Goal: Browse casually: Explore the website without a specific task or goal

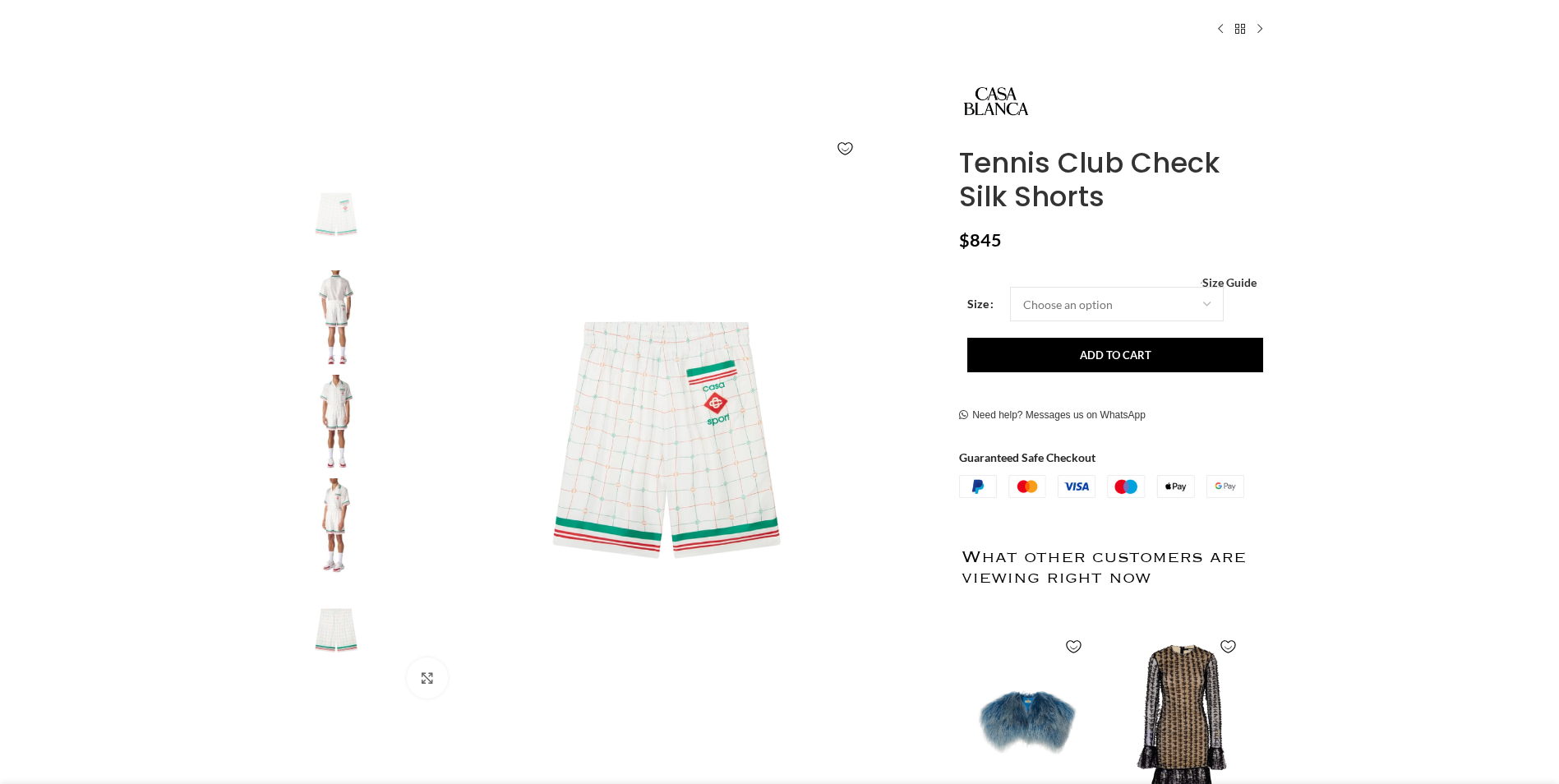
scroll to position [247, 0]
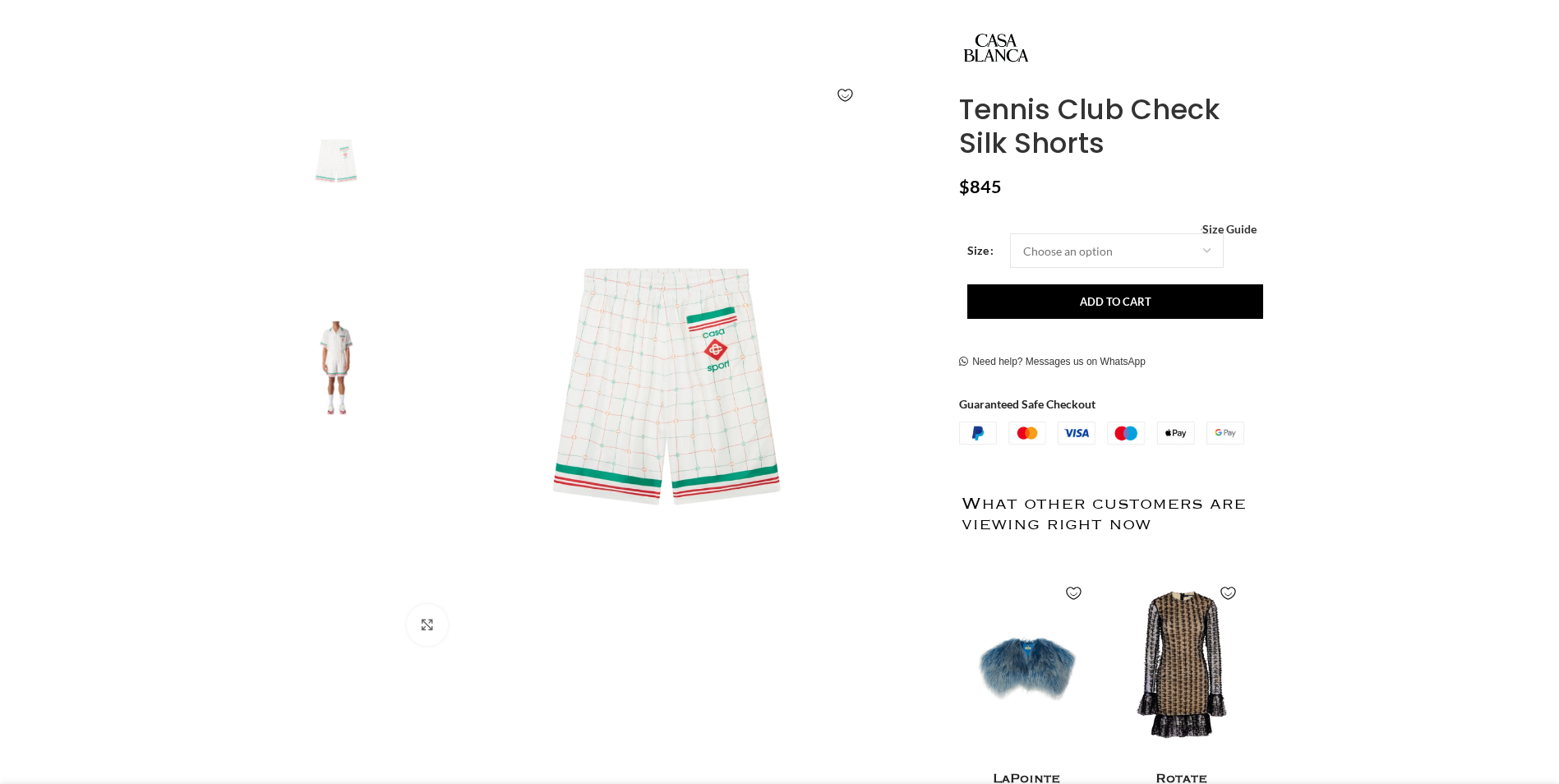
click at [320, 458] on img "4 / 5" at bounding box center [336, 473] width 100 height 96
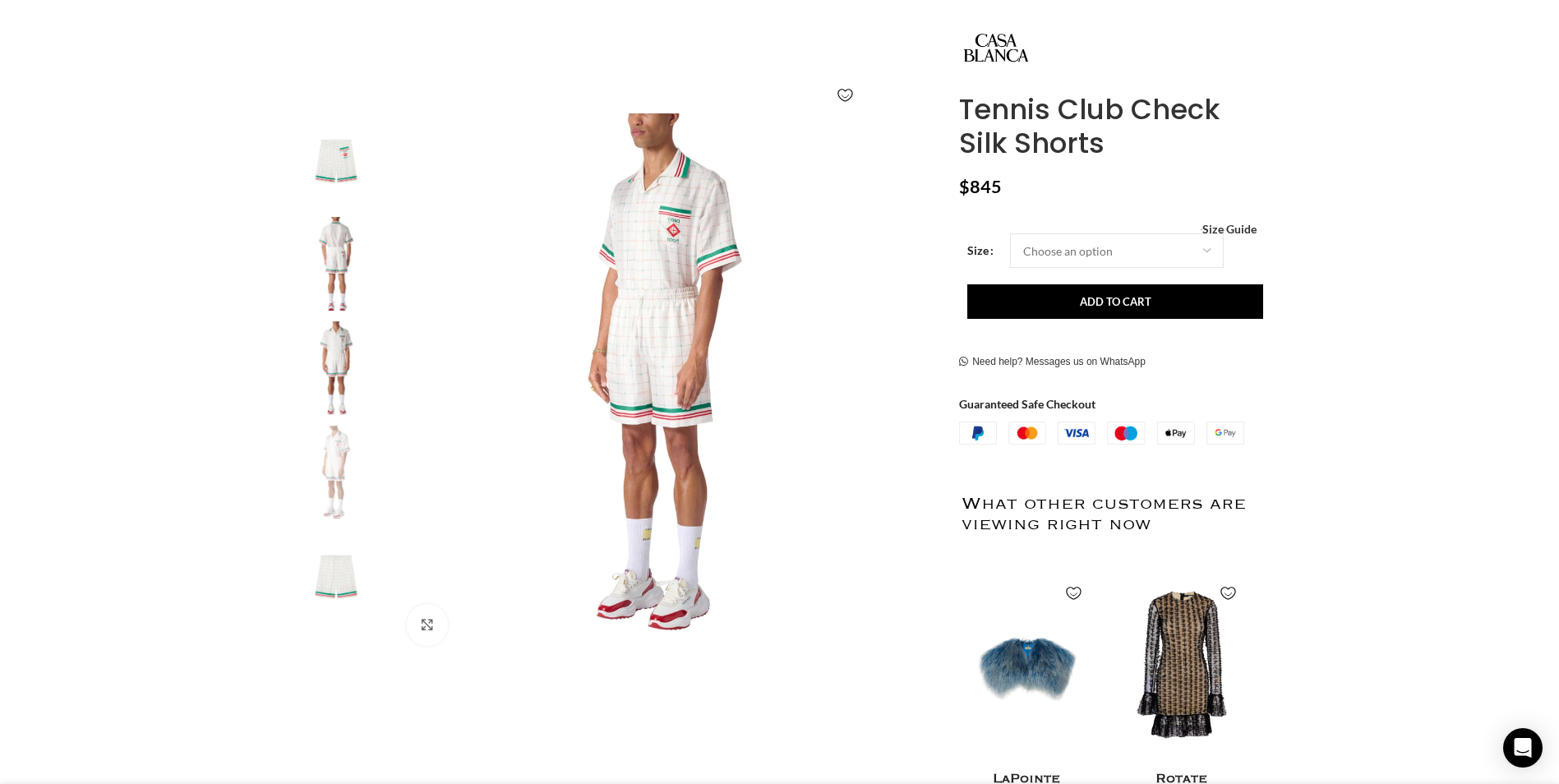
click at [334, 410] on img "3 / 5" at bounding box center [336, 369] width 100 height 96
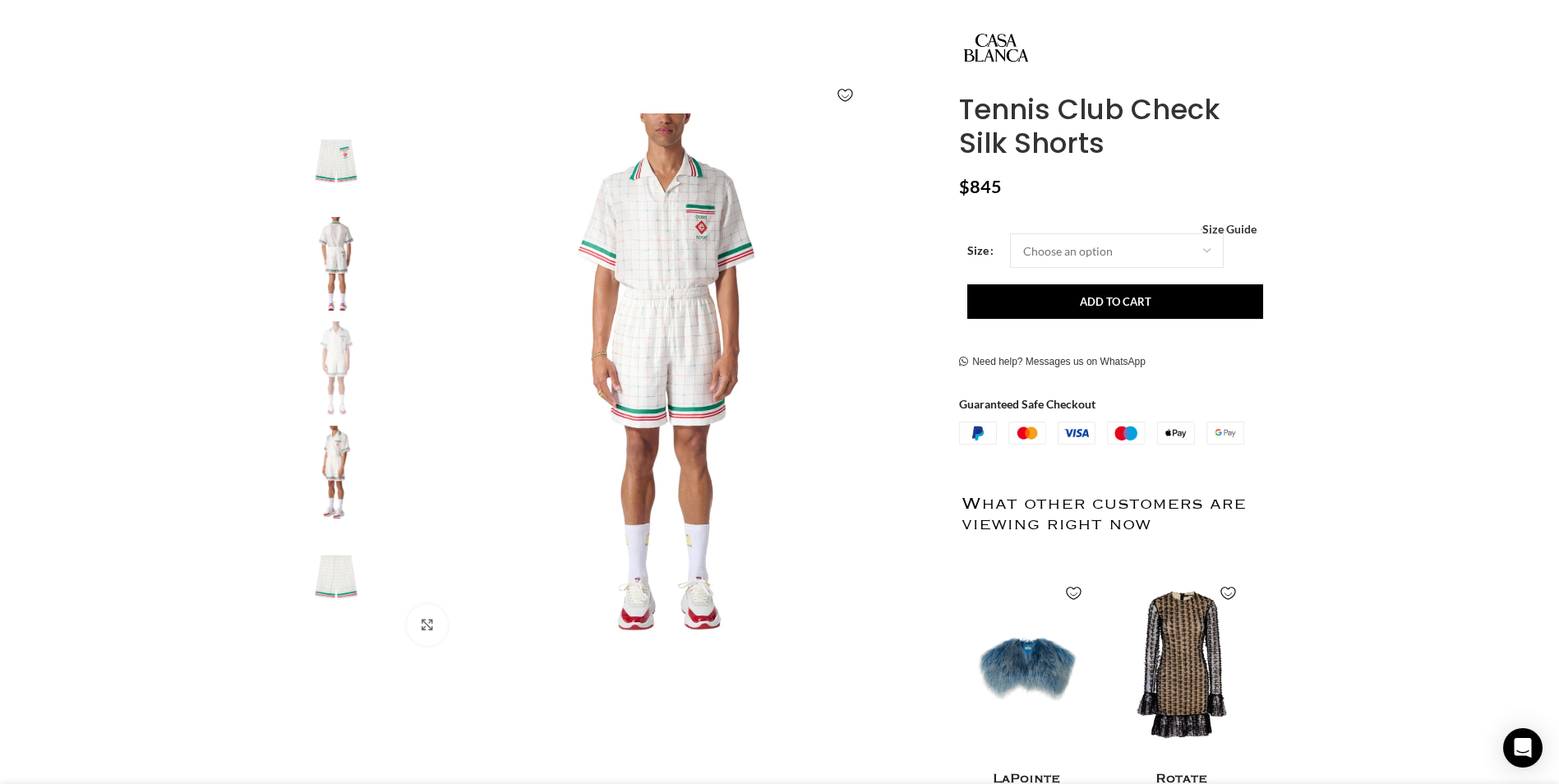
click at [337, 346] on img "3 / 5" at bounding box center [336, 369] width 100 height 96
click at [344, 269] on img "2 / 5" at bounding box center [336, 265] width 100 height 96
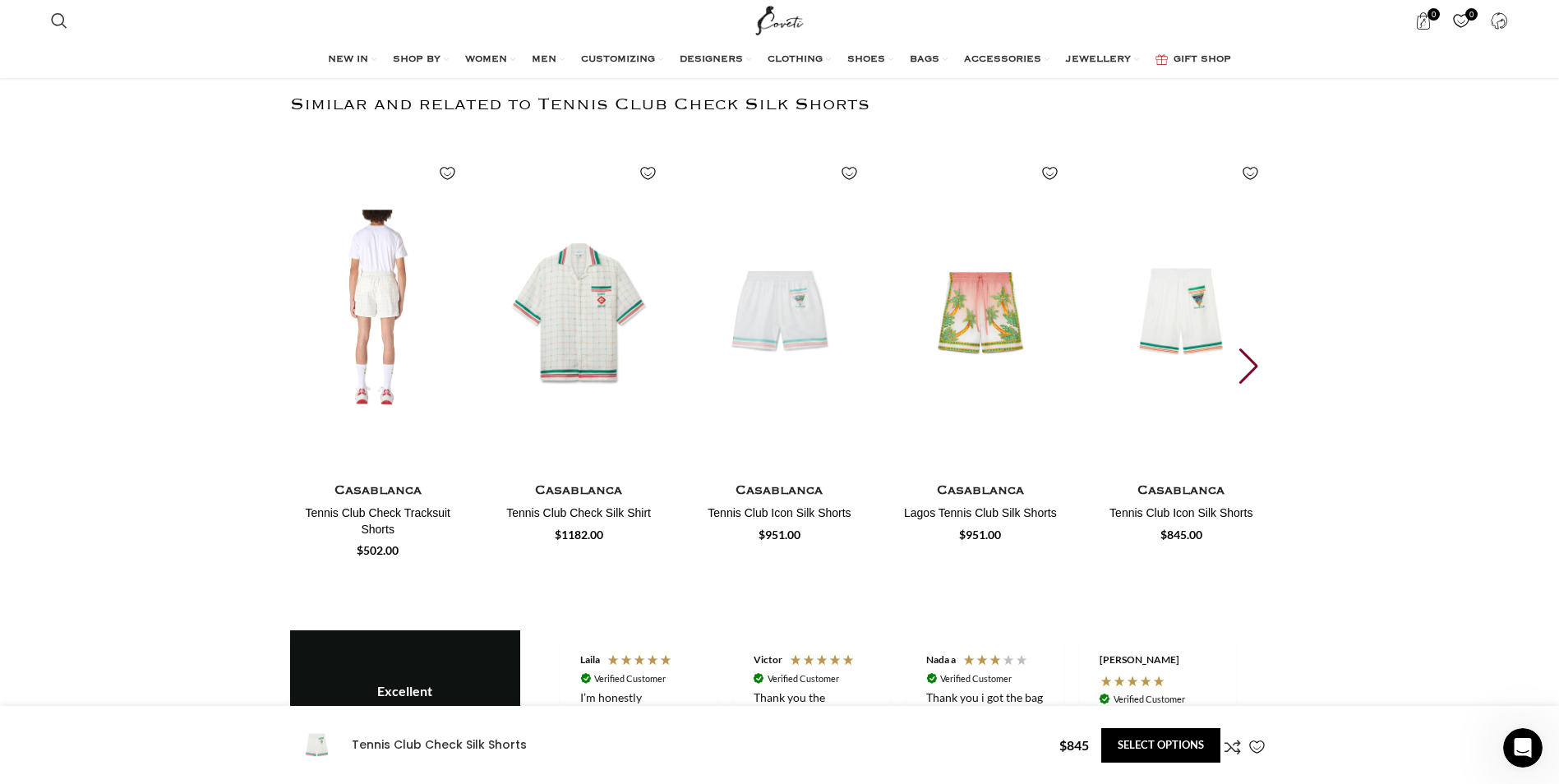
scroll to position [2877, 0]
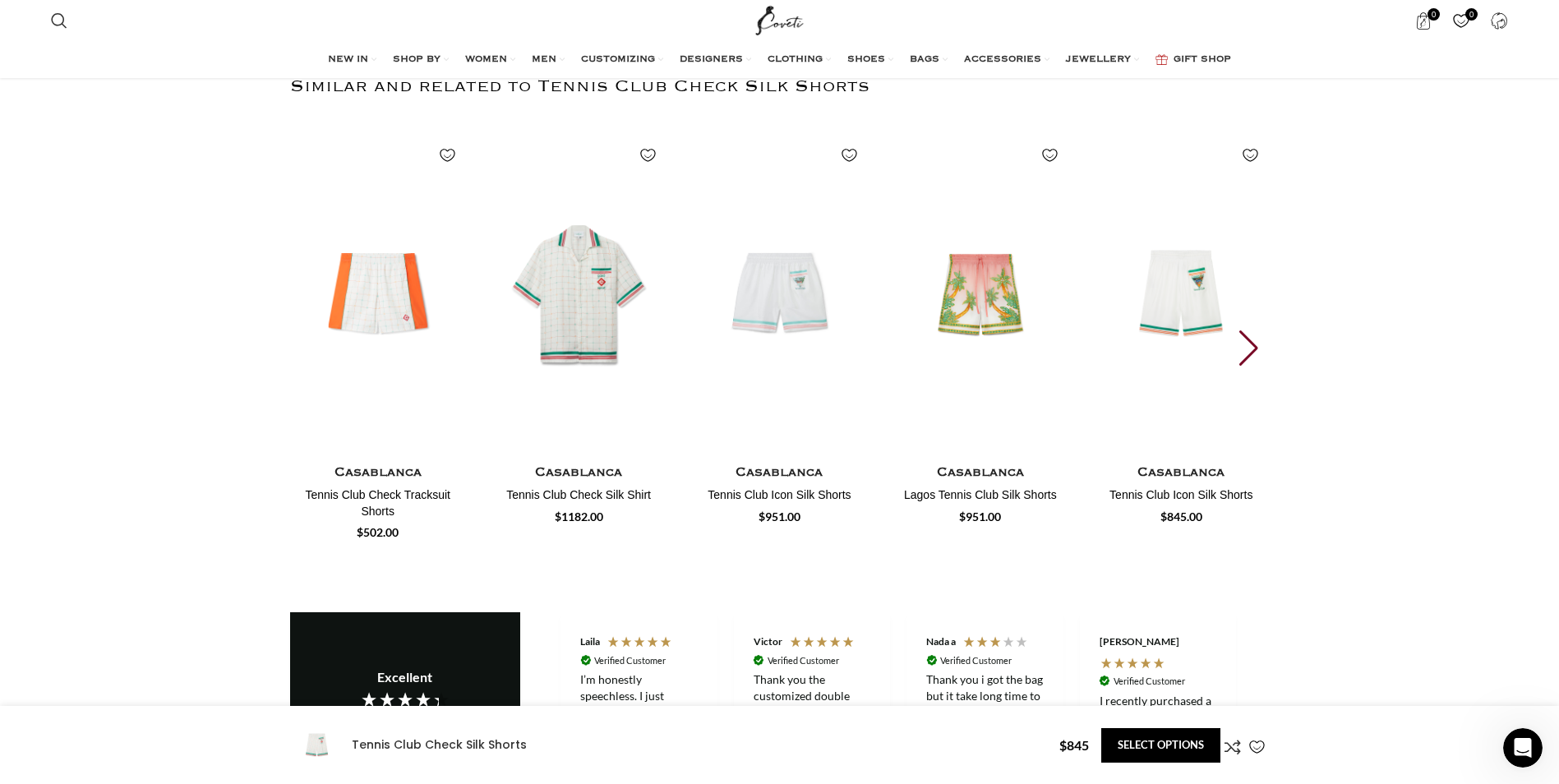
click at [1250, 338] on div "Next slide" at bounding box center [1251, 348] width 22 height 36
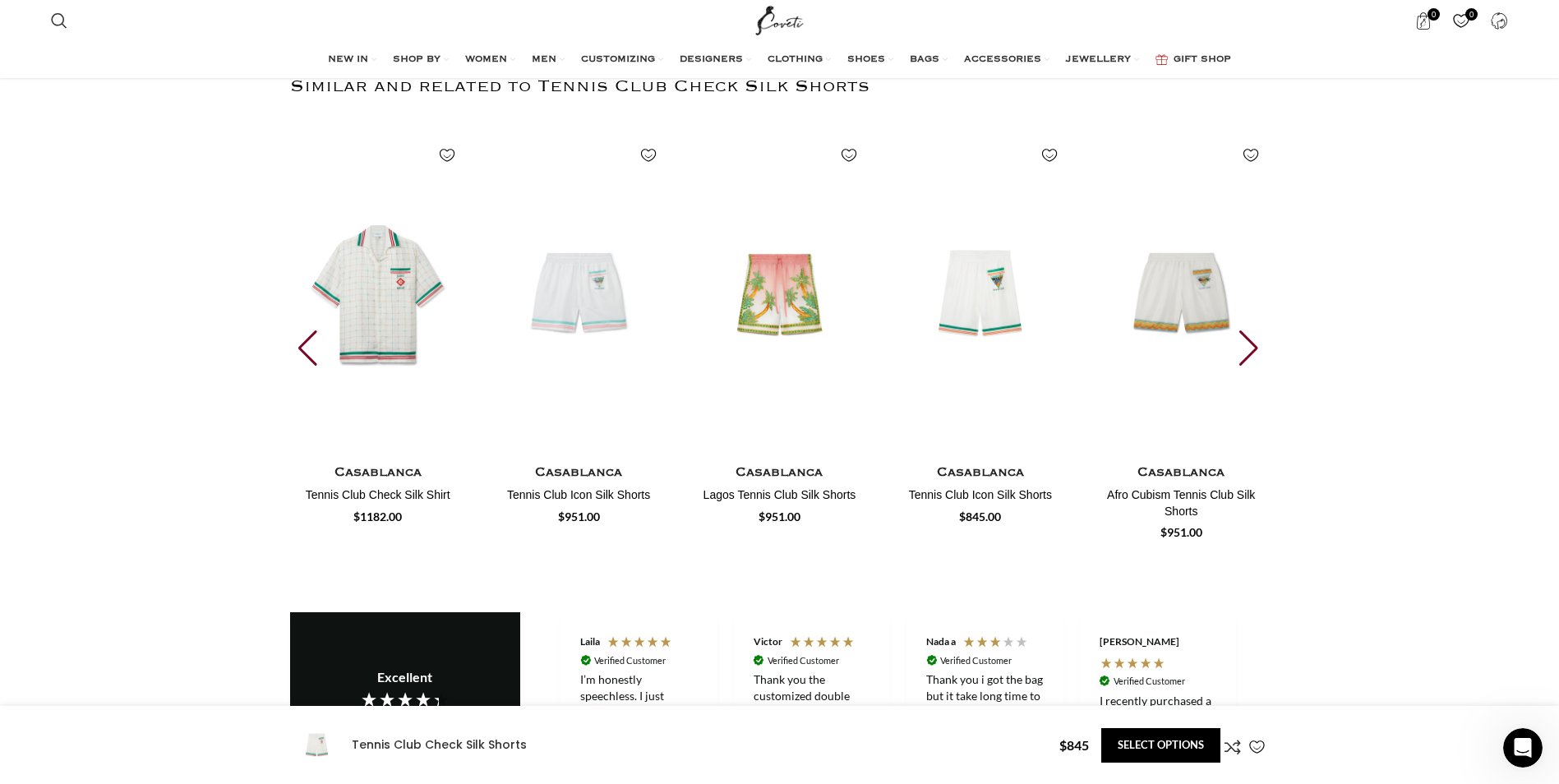
click at [1250, 338] on div "Next slide" at bounding box center [1251, 348] width 22 height 36
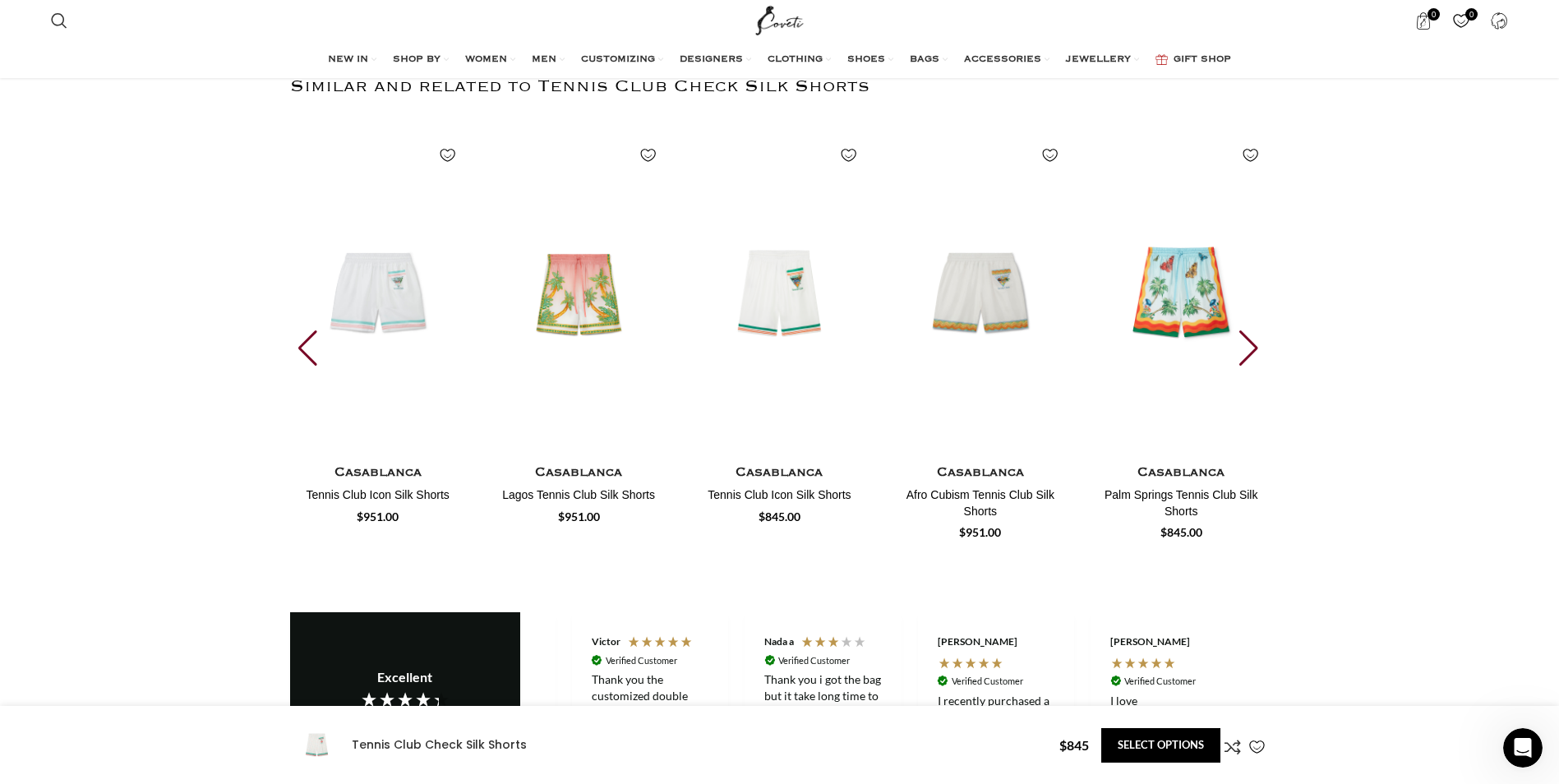
scroll to position [0, 346]
click at [1250, 341] on div "Next slide" at bounding box center [1251, 348] width 22 height 36
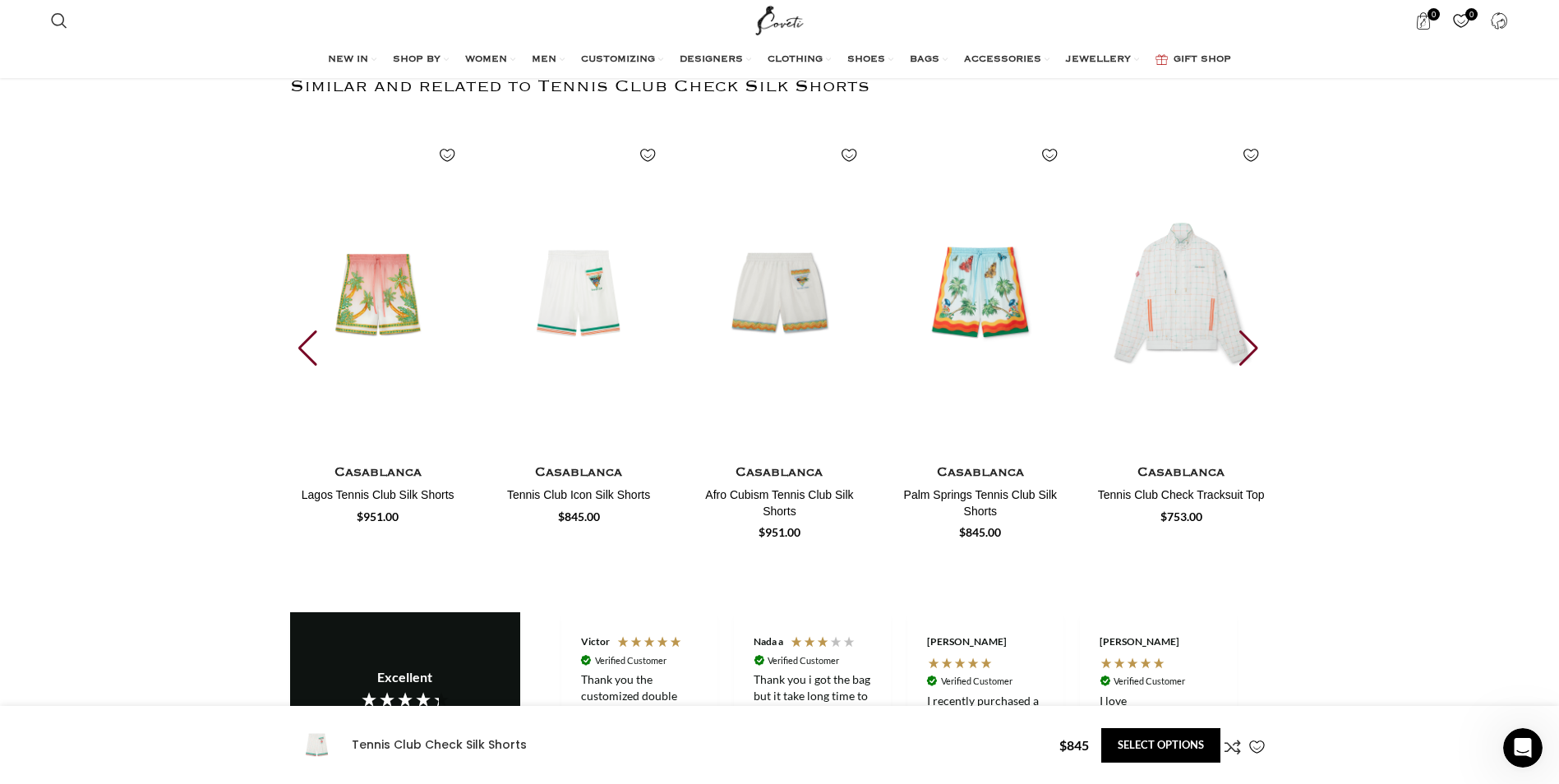
click at [1250, 341] on div "Next slide" at bounding box center [1251, 348] width 22 height 36
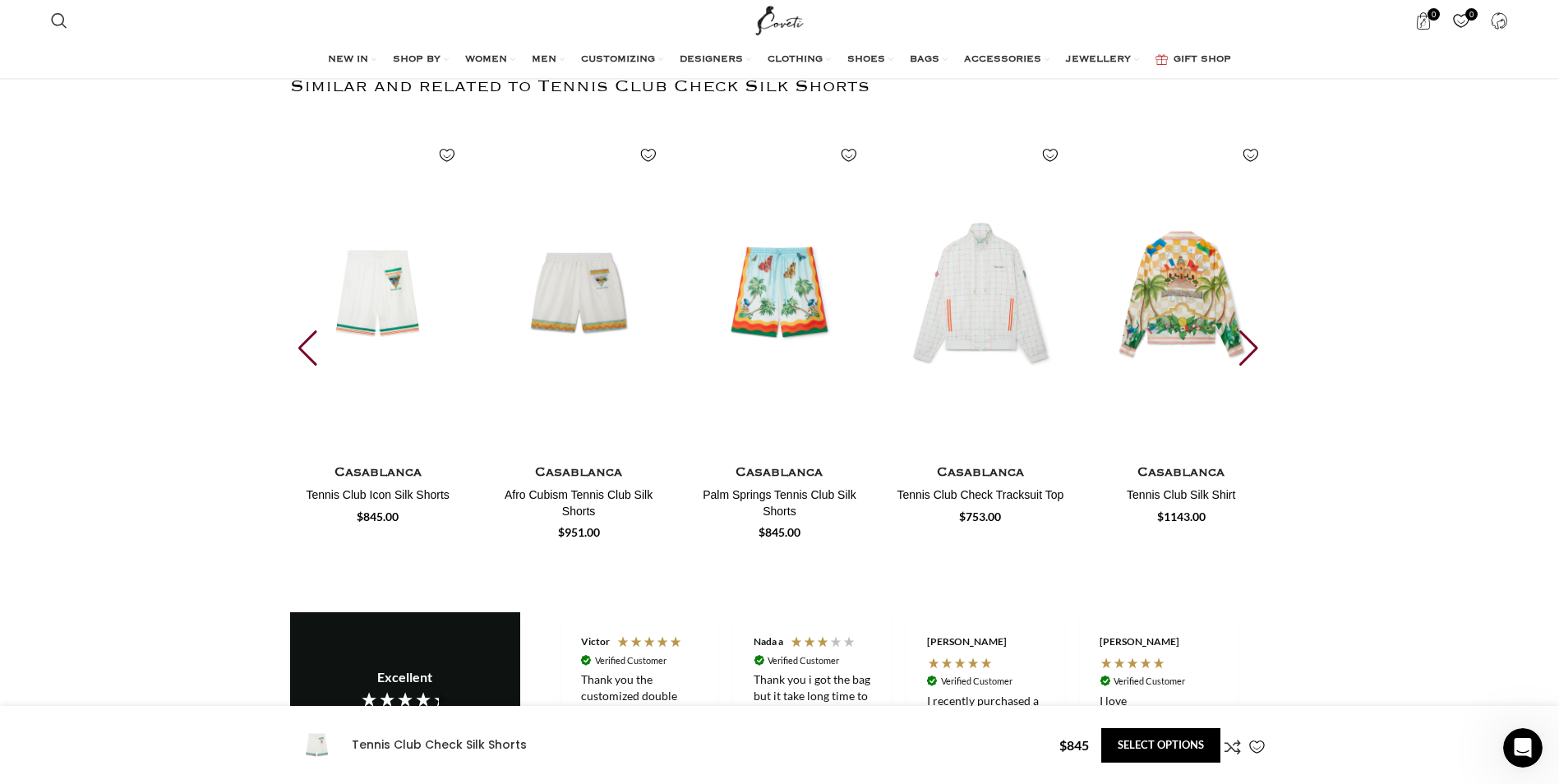
click at [1250, 341] on div "Next slide" at bounding box center [1251, 348] width 22 height 36
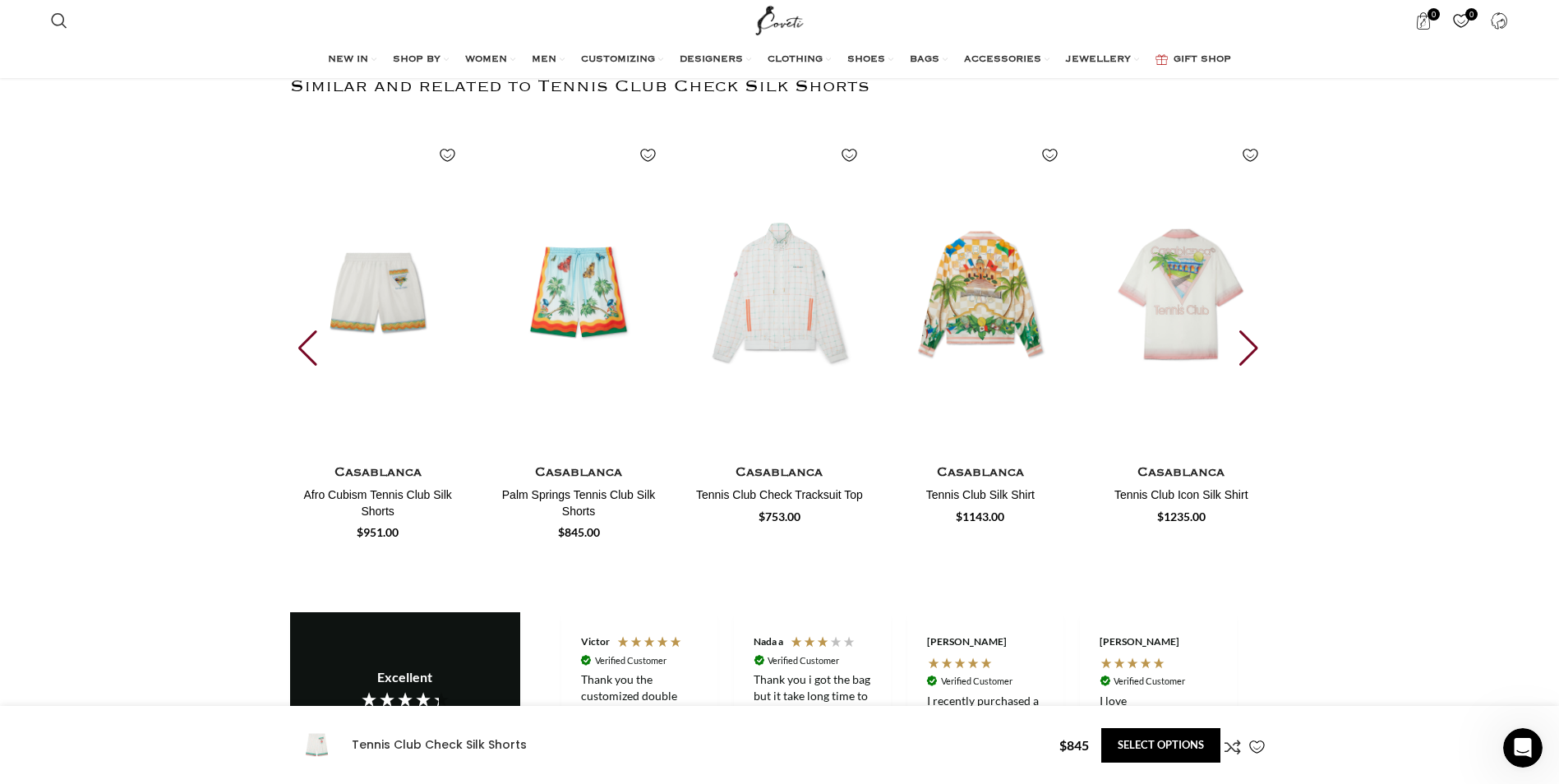
click at [1250, 341] on div "Next slide" at bounding box center [1251, 348] width 22 height 36
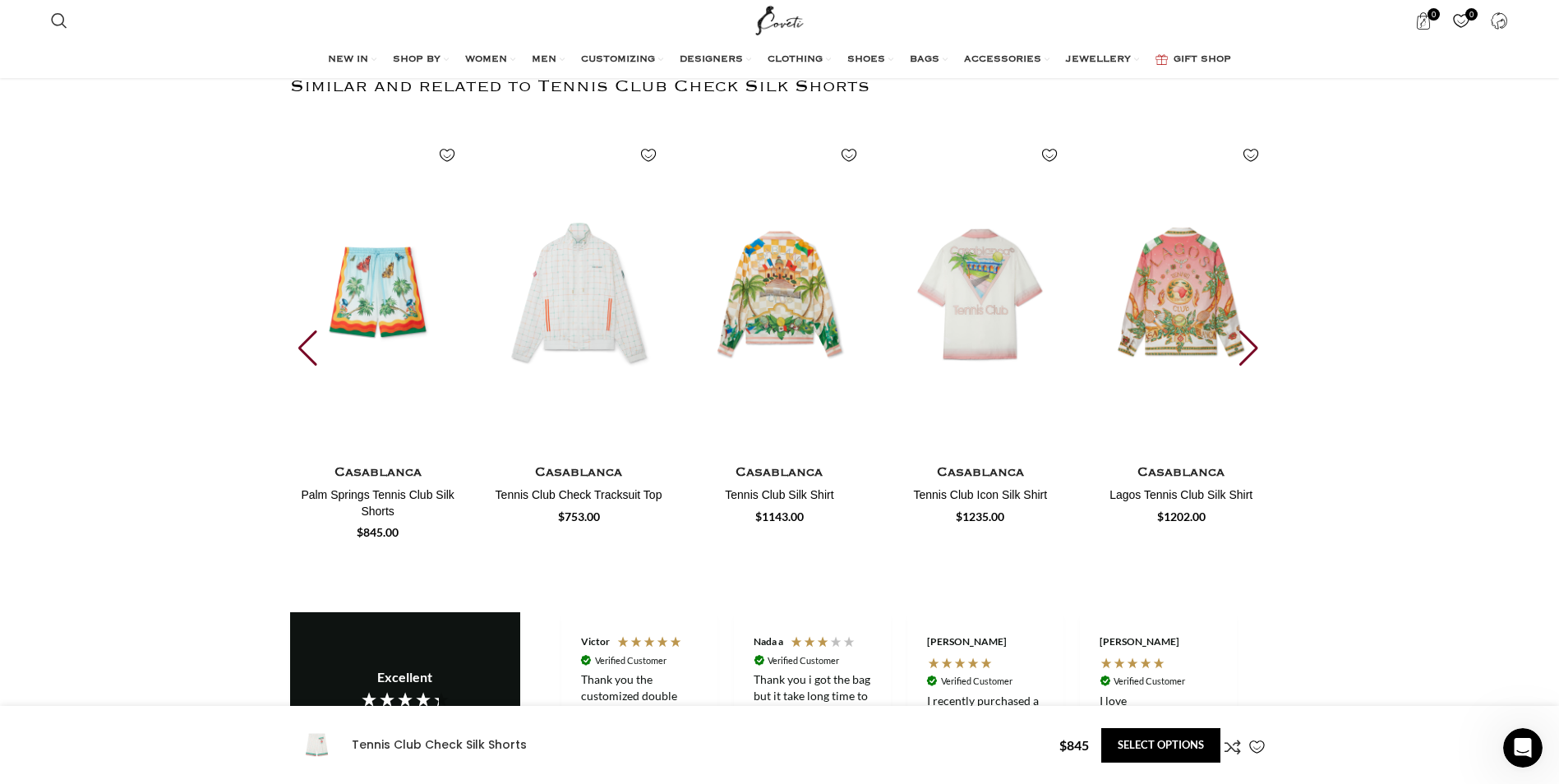
click at [1250, 341] on div "Next slide" at bounding box center [1251, 348] width 22 height 36
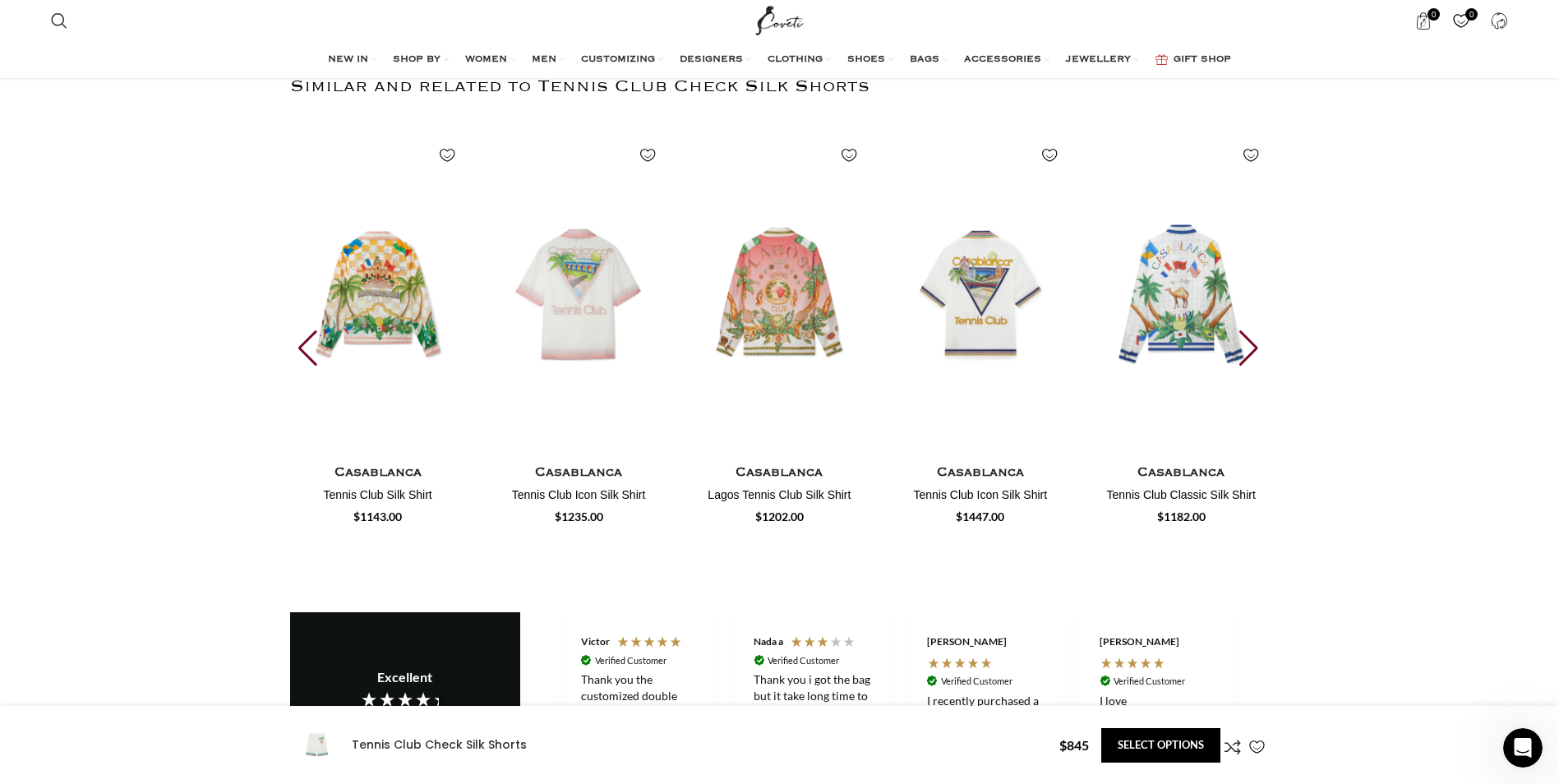
click at [1250, 341] on div "Next slide" at bounding box center [1251, 348] width 22 height 36
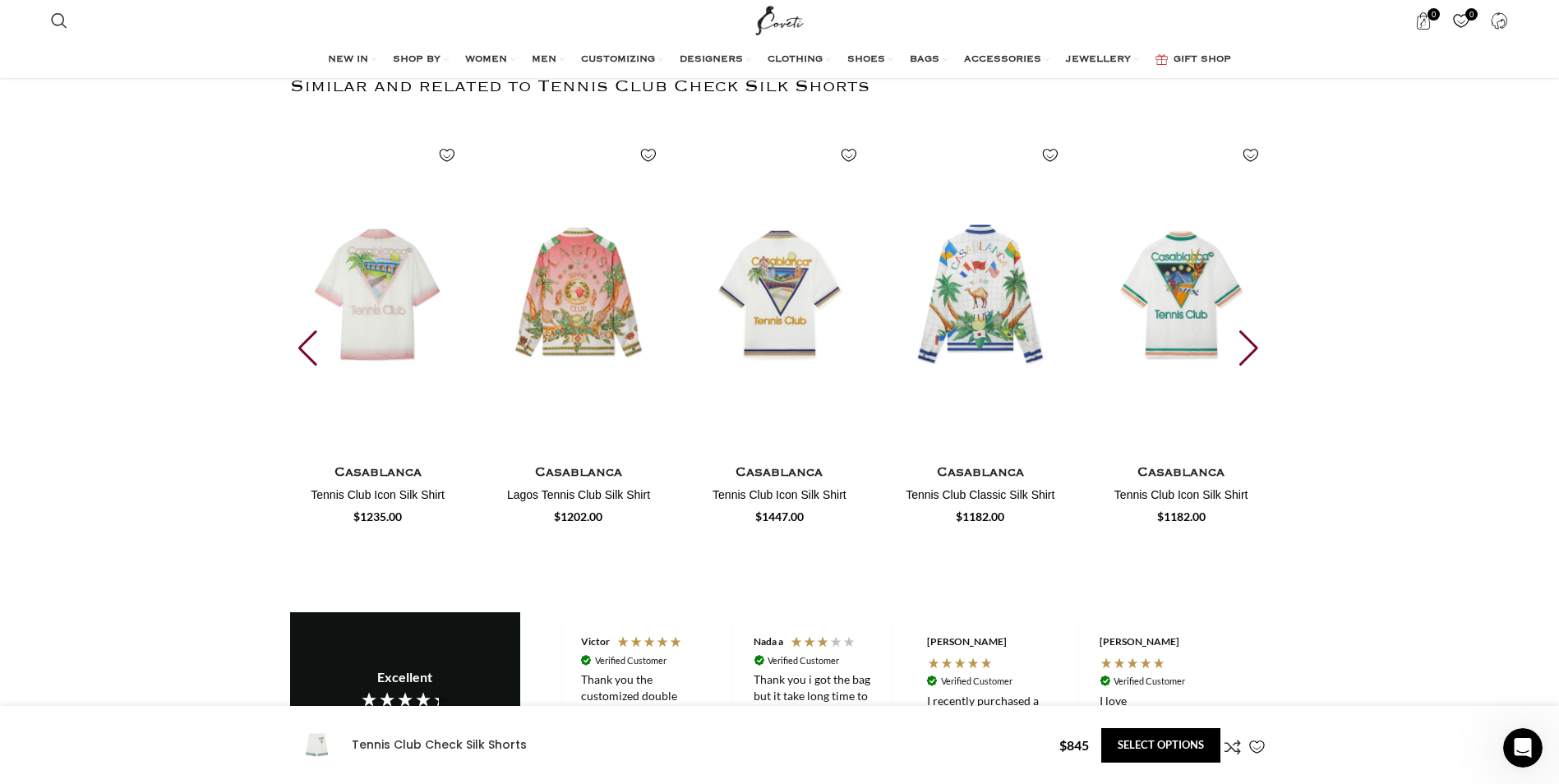
click at [1250, 341] on div "Next slide" at bounding box center [1251, 348] width 22 height 36
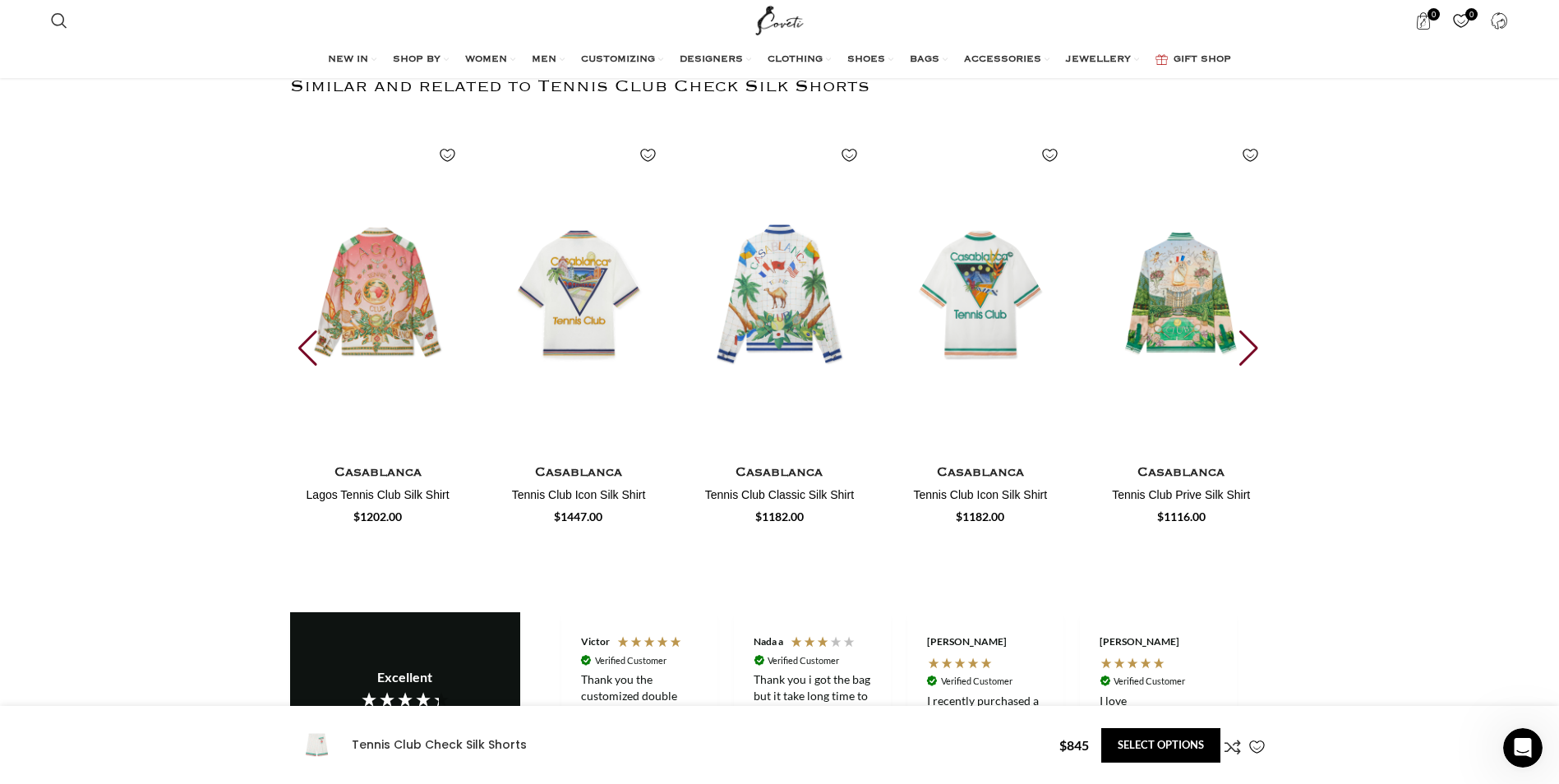
click at [1250, 341] on div "Next slide" at bounding box center [1251, 348] width 22 height 36
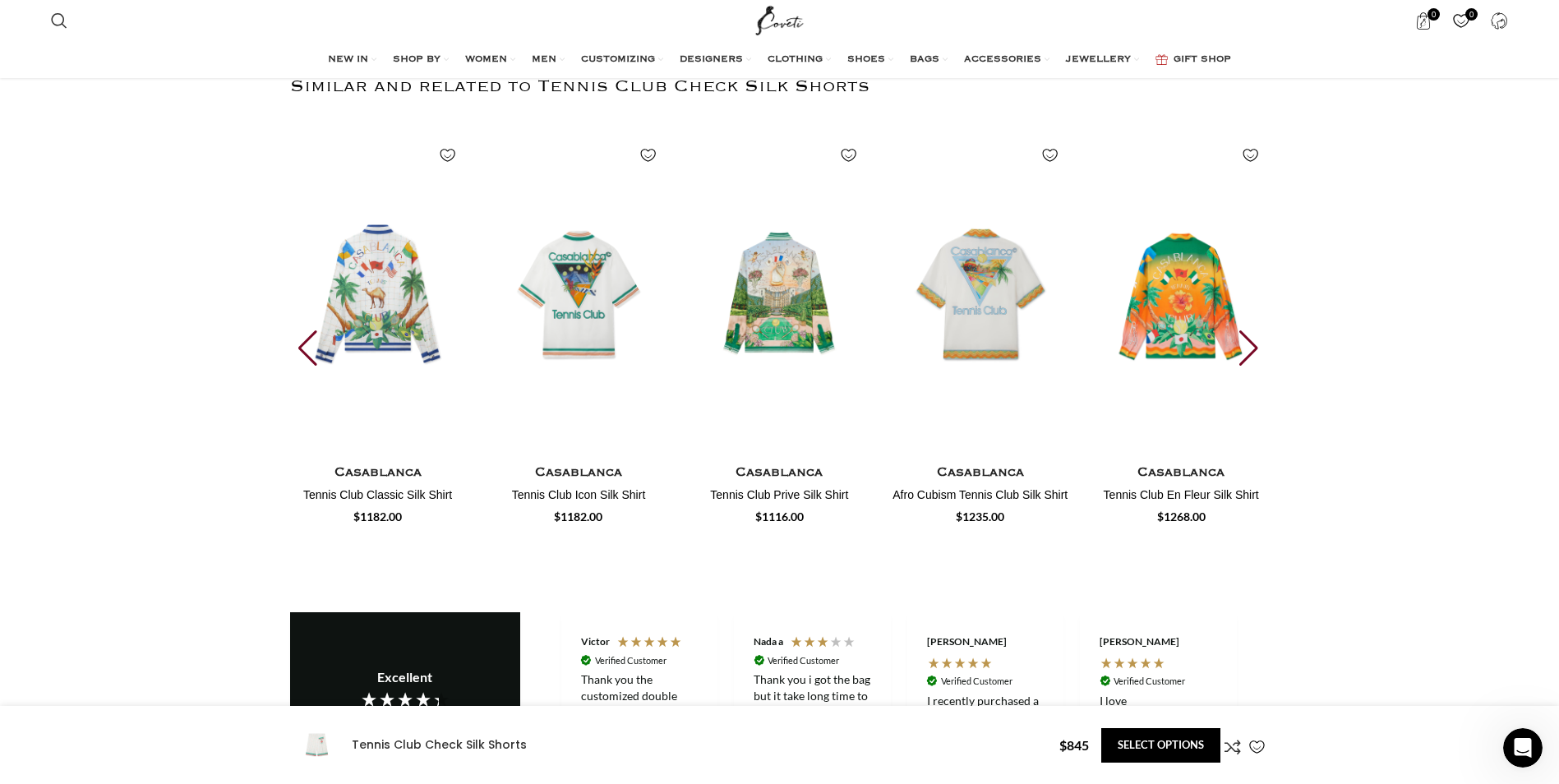
click at [1250, 341] on div "Next slide" at bounding box center [1251, 348] width 22 height 36
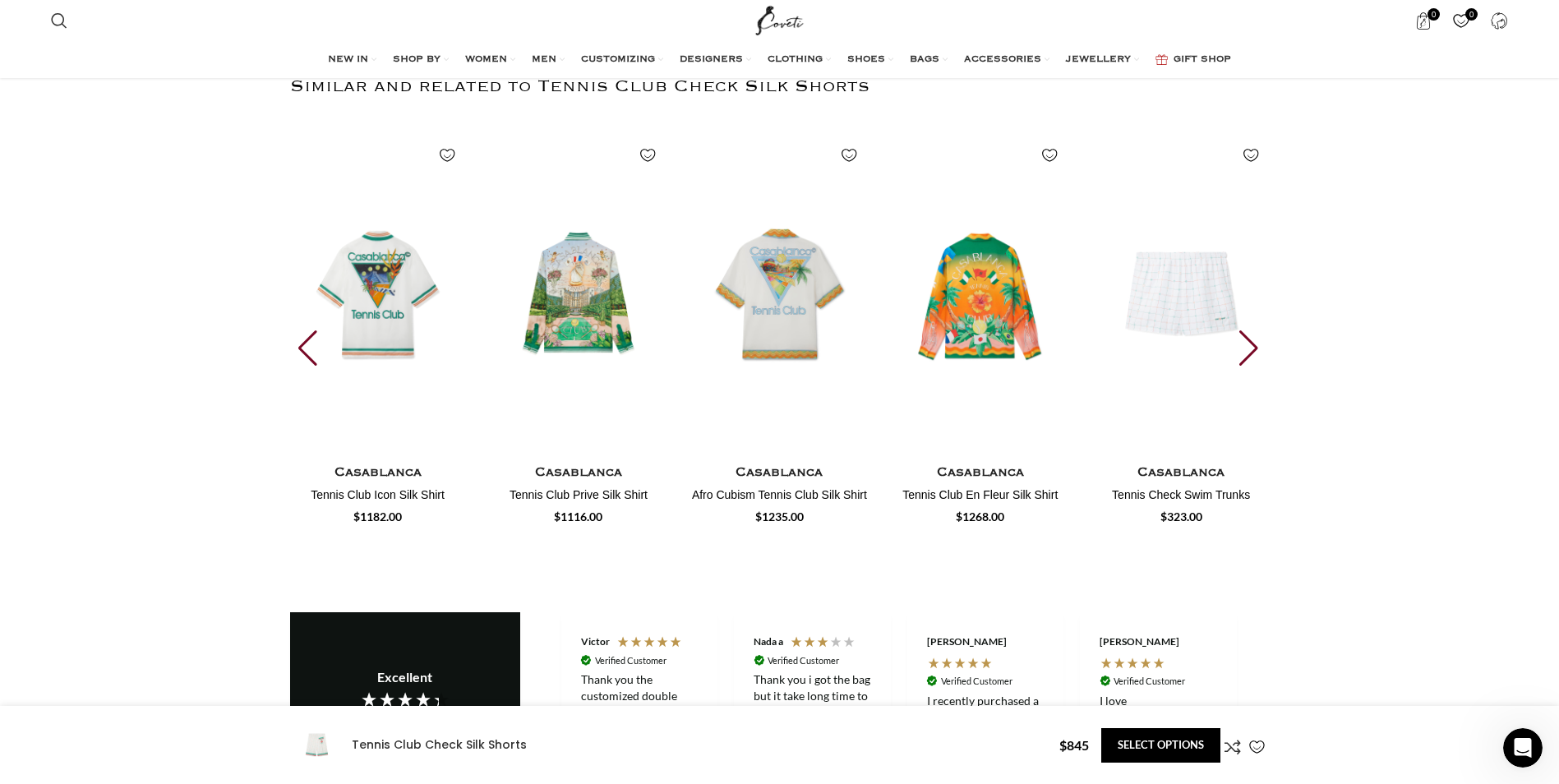
click at [1250, 341] on div "Next slide" at bounding box center [1251, 348] width 22 height 36
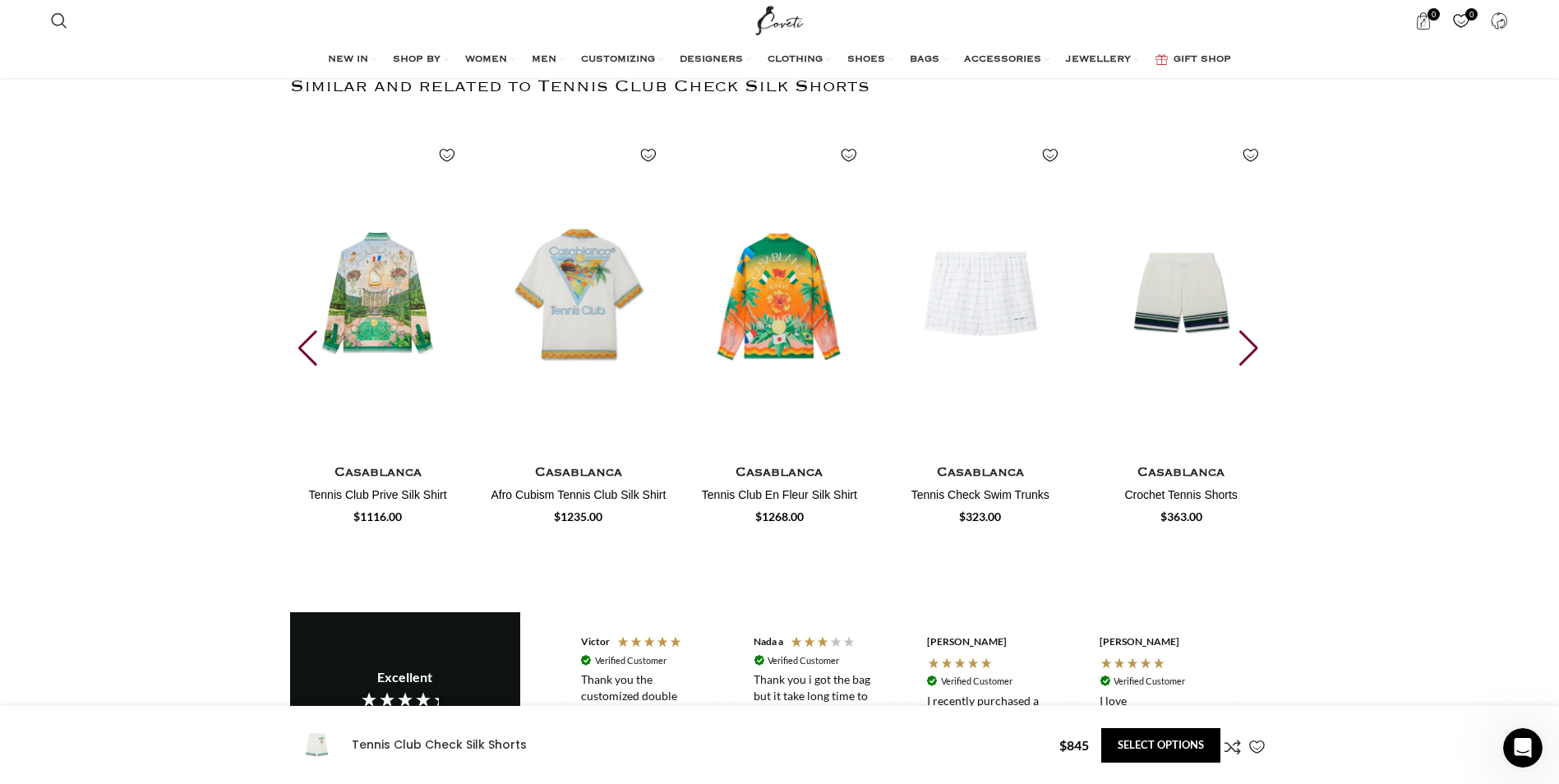
click at [1250, 341] on div "Next slide" at bounding box center [1251, 348] width 22 height 36
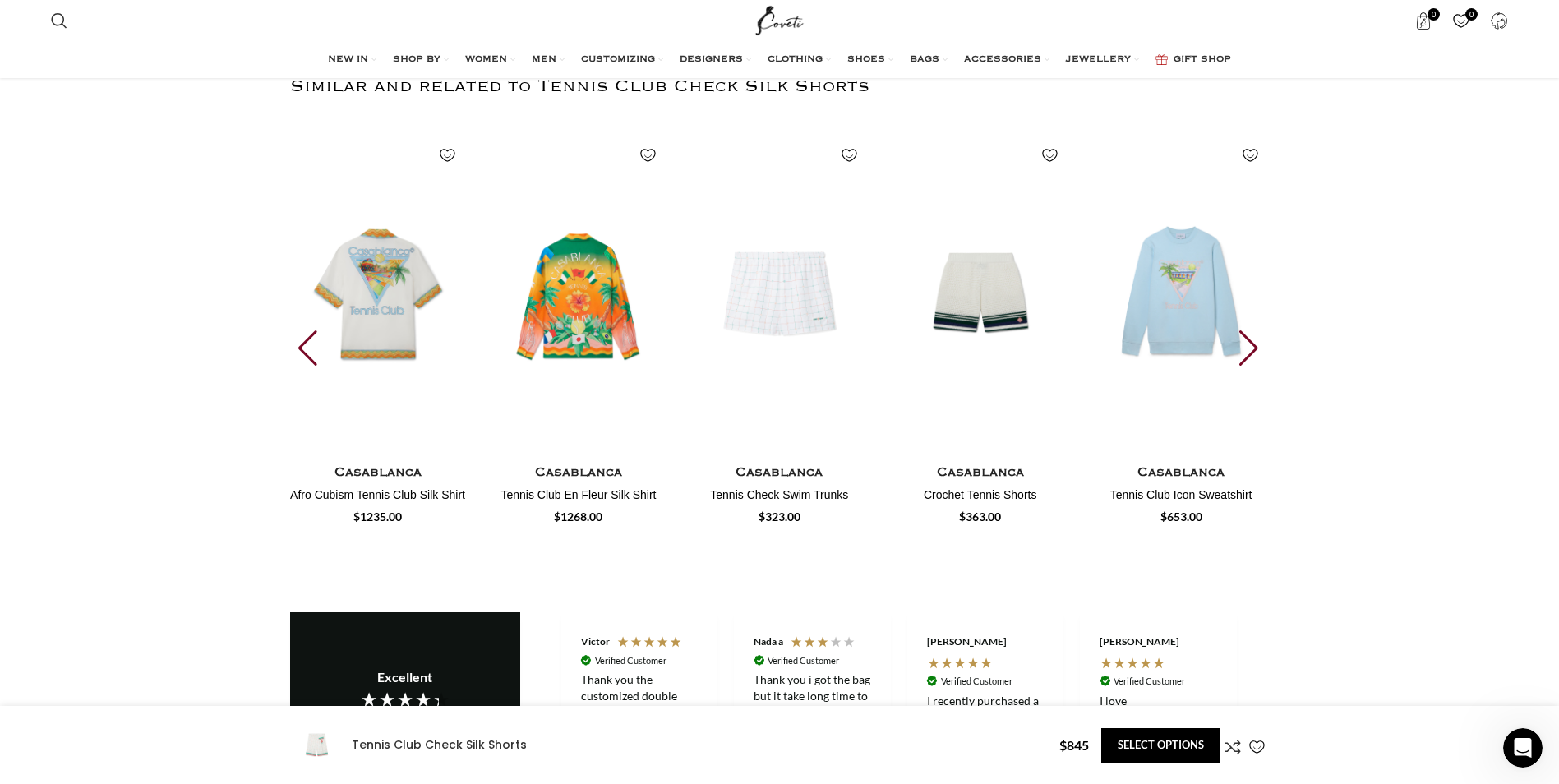
click at [1250, 341] on div "Next slide" at bounding box center [1251, 348] width 22 height 36
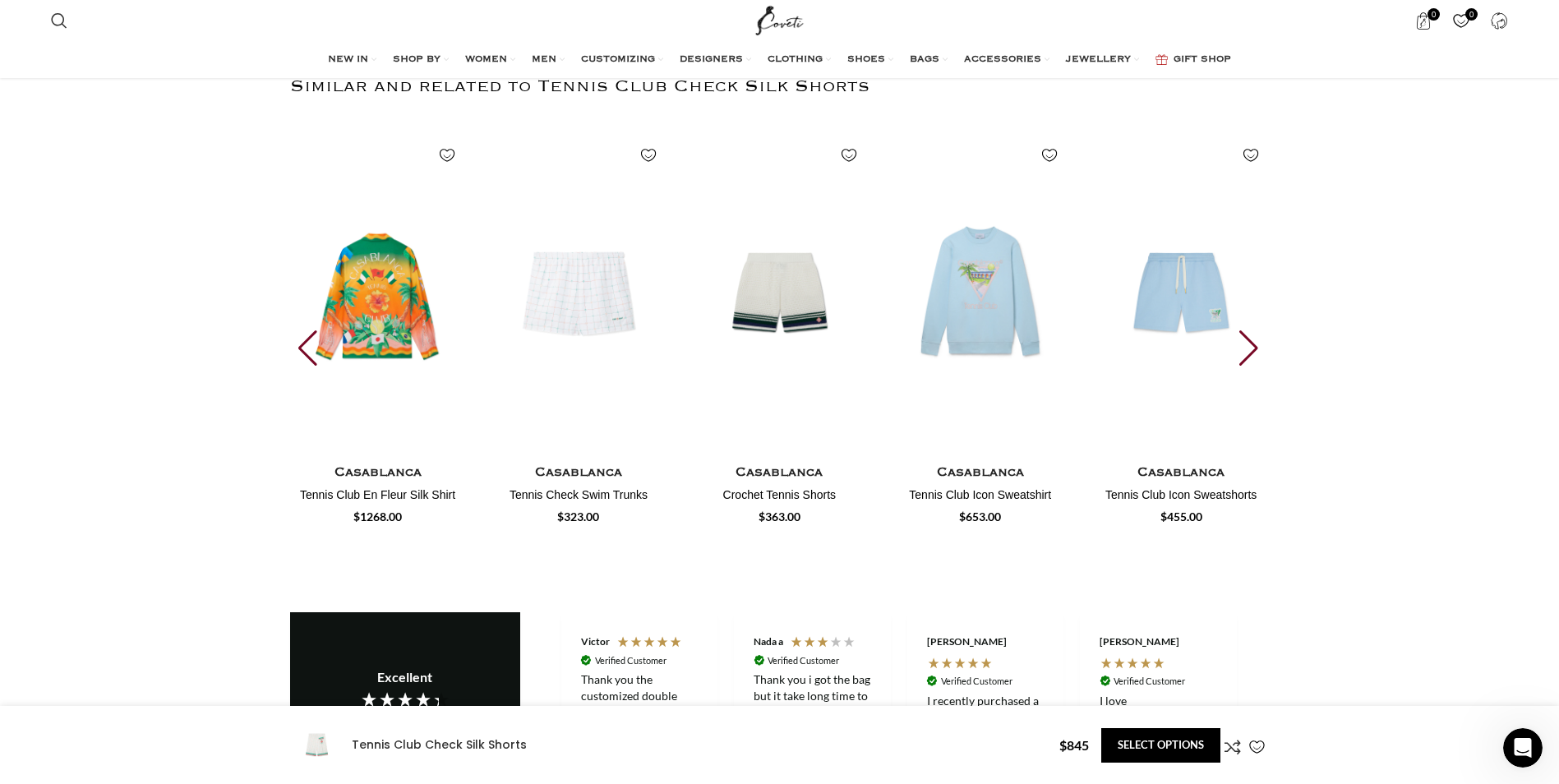
click at [1250, 341] on div "Next slide" at bounding box center [1251, 348] width 22 height 36
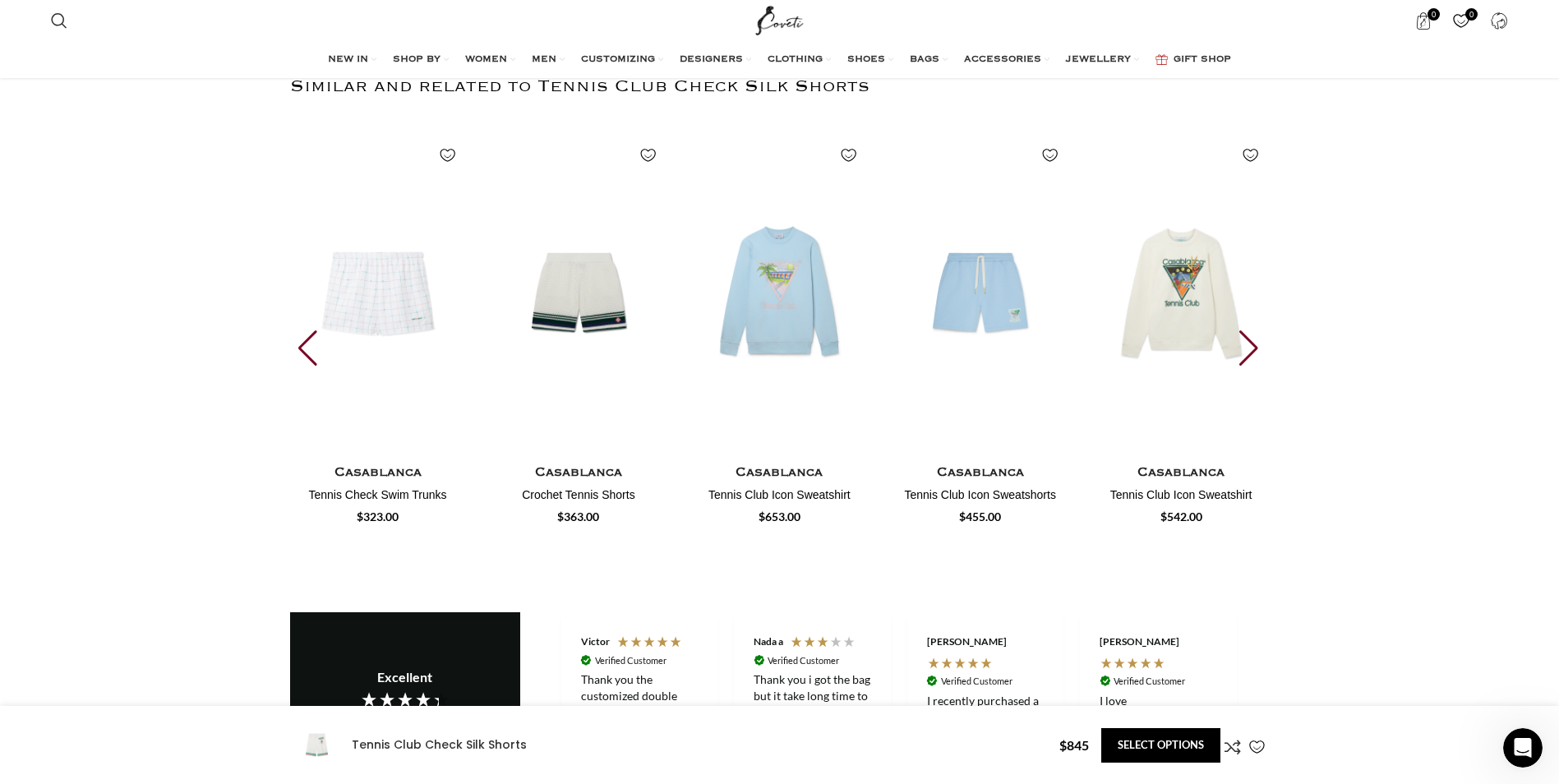
click at [1250, 342] on div "Next slide" at bounding box center [1251, 348] width 22 height 36
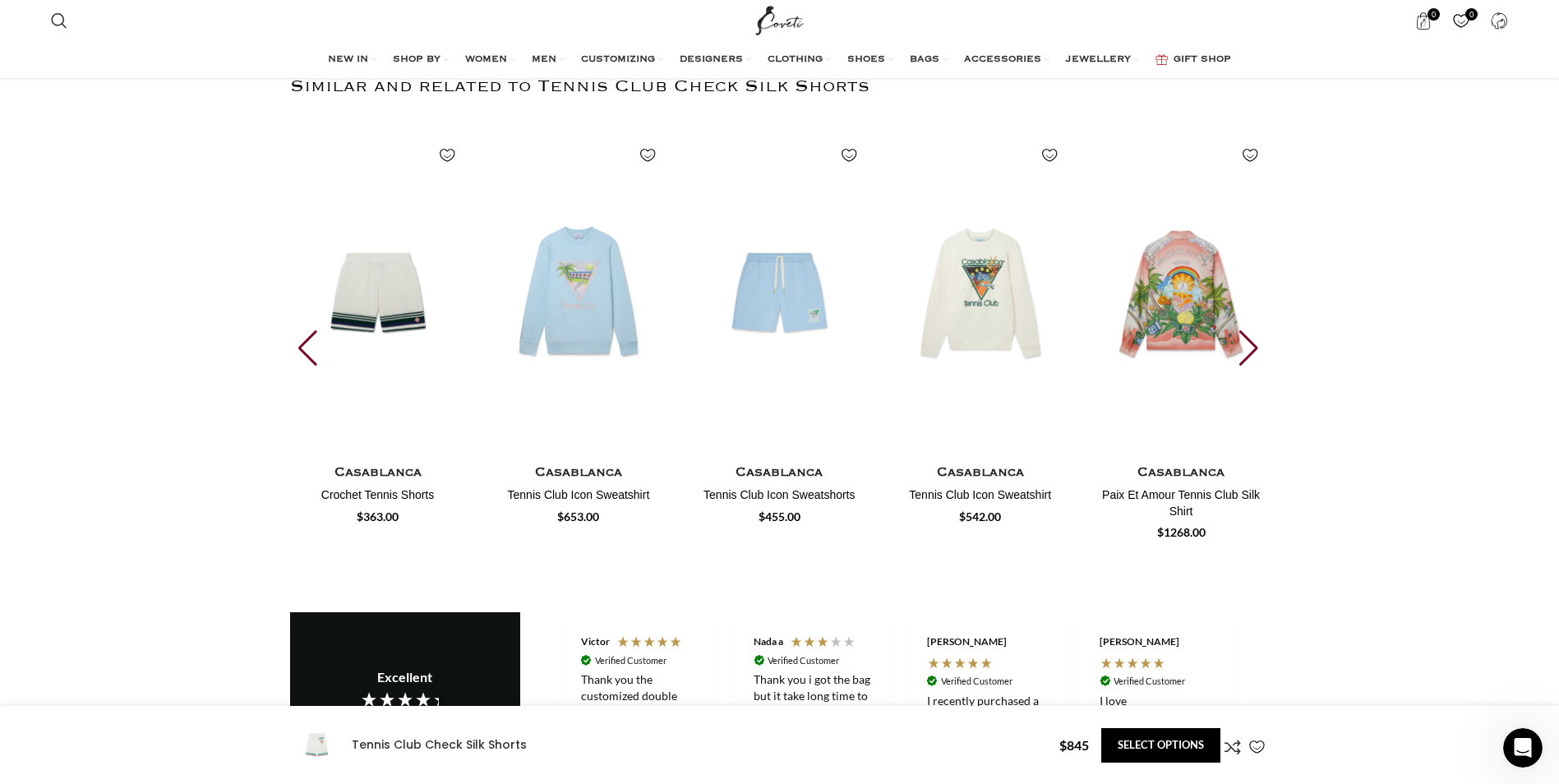
click at [1250, 342] on div "Next slide" at bounding box center [1251, 348] width 22 height 36
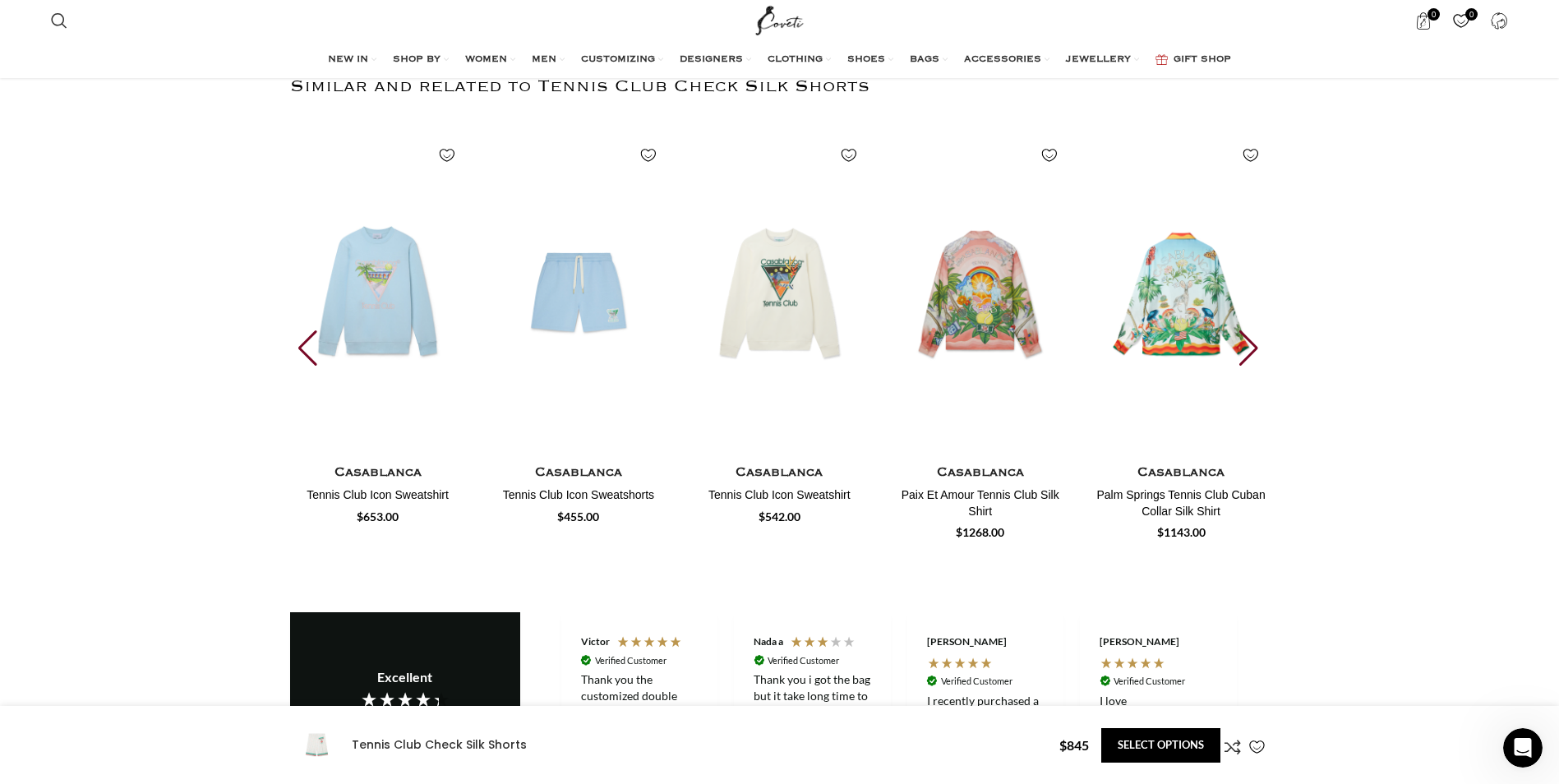
click at [1250, 342] on div "Next slide" at bounding box center [1251, 348] width 22 height 36
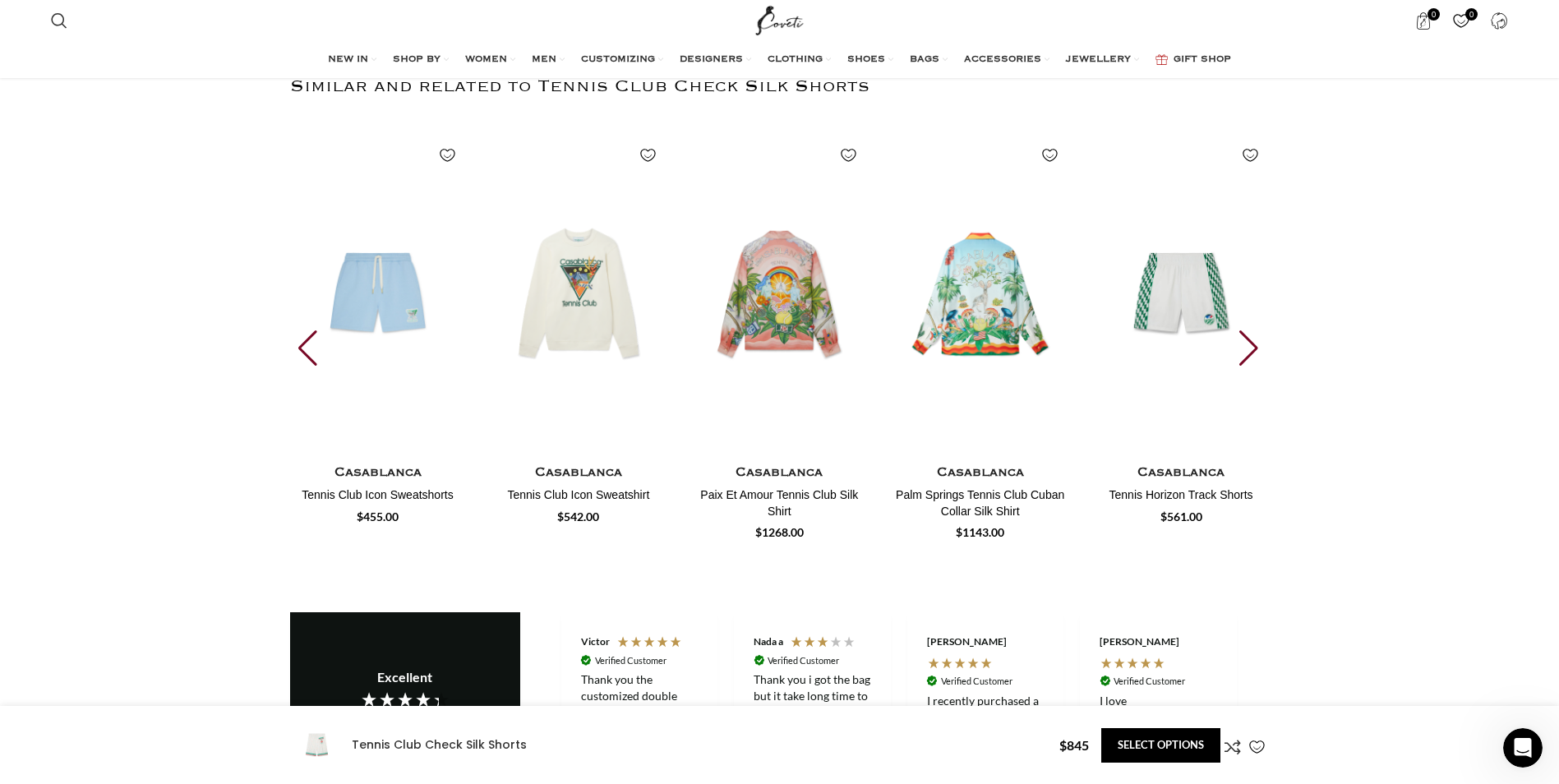
click at [1250, 342] on div "Next slide" at bounding box center [1251, 348] width 22 height 36
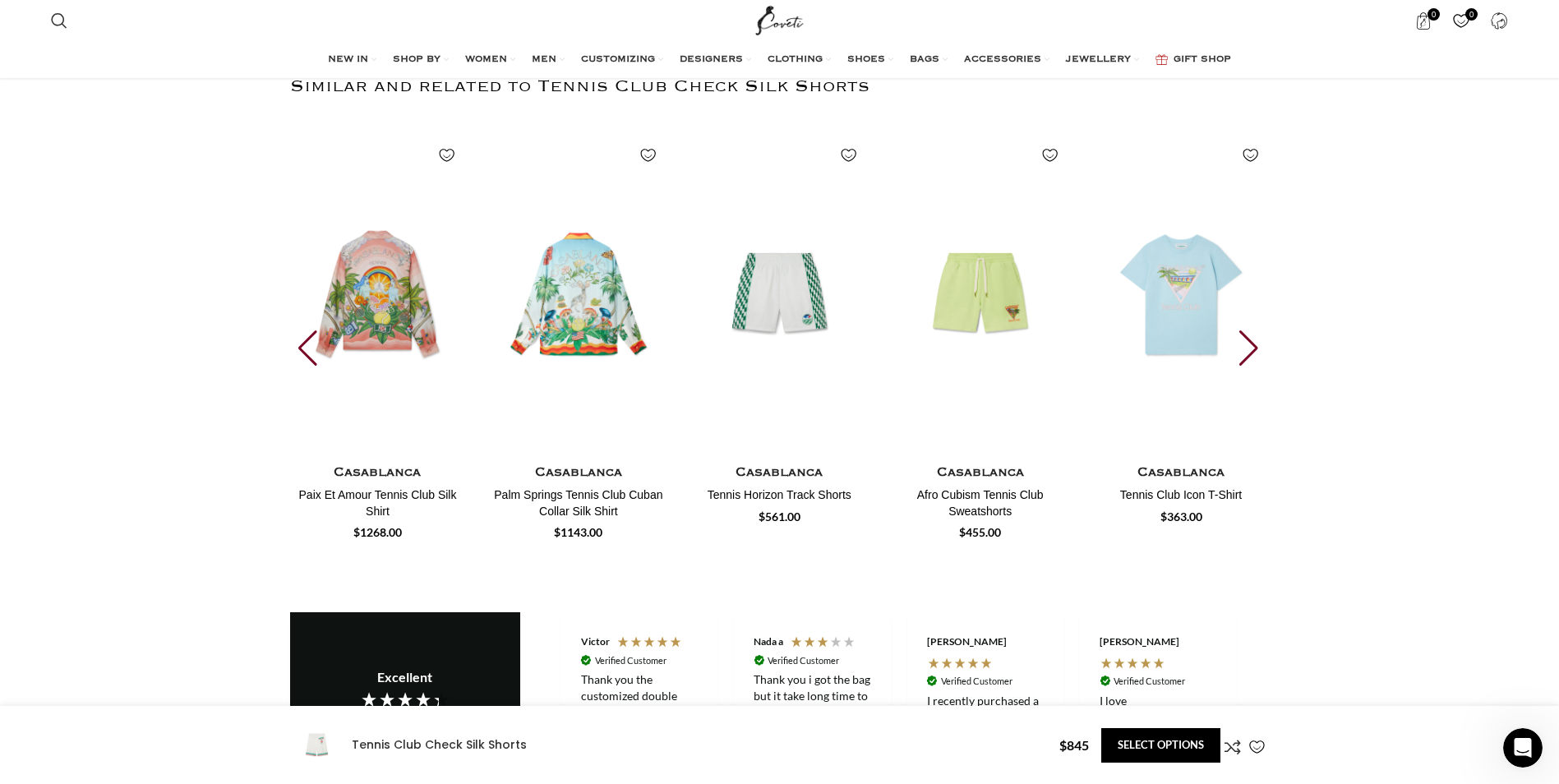
click at [1250, 342] on div "Next slide" at bounding box center [1251, 348] width 22 height 36
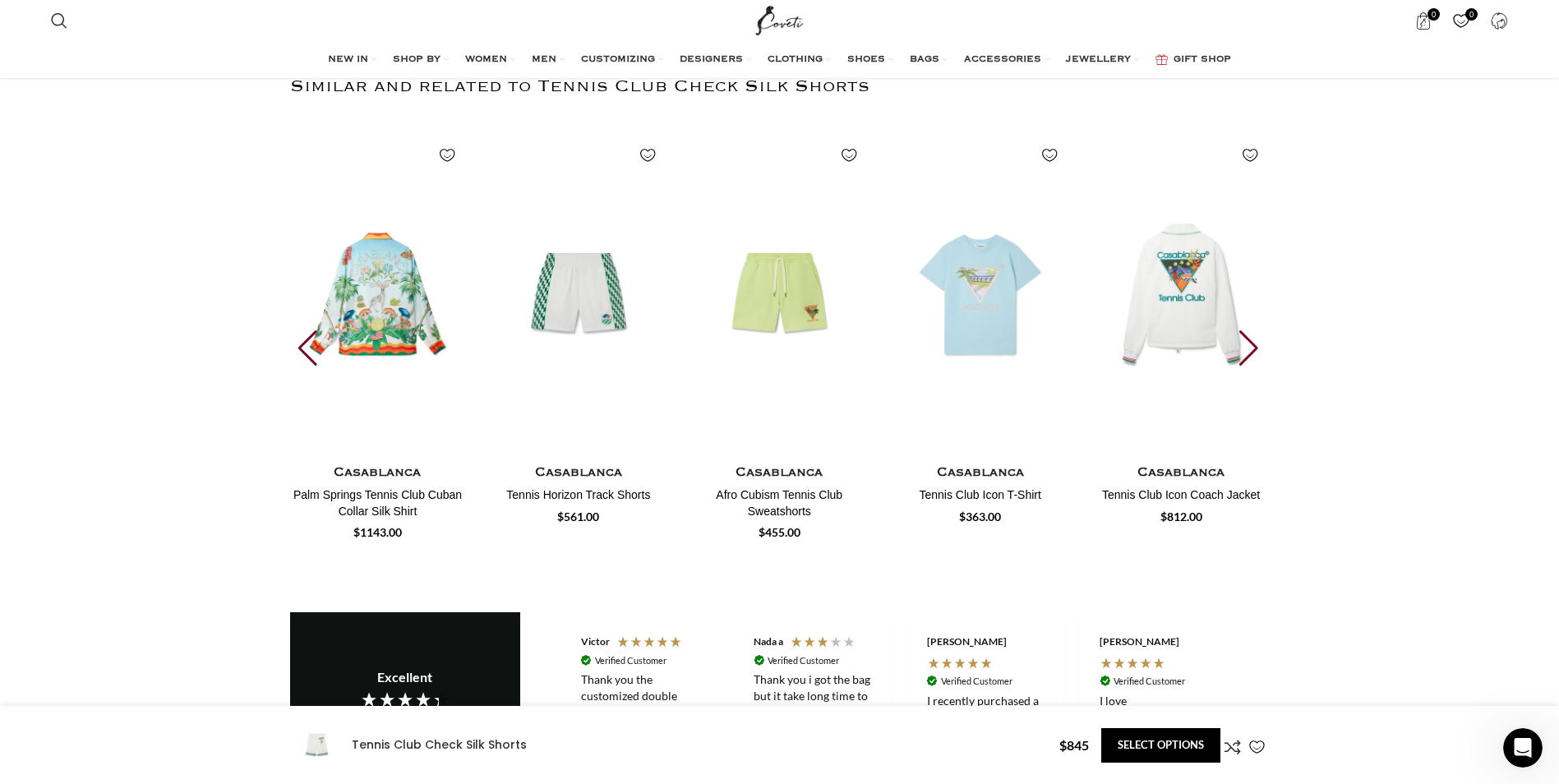
click at [1250, 342] on div "Next slide" at bounding box center [1251, 348] width 22 height 36
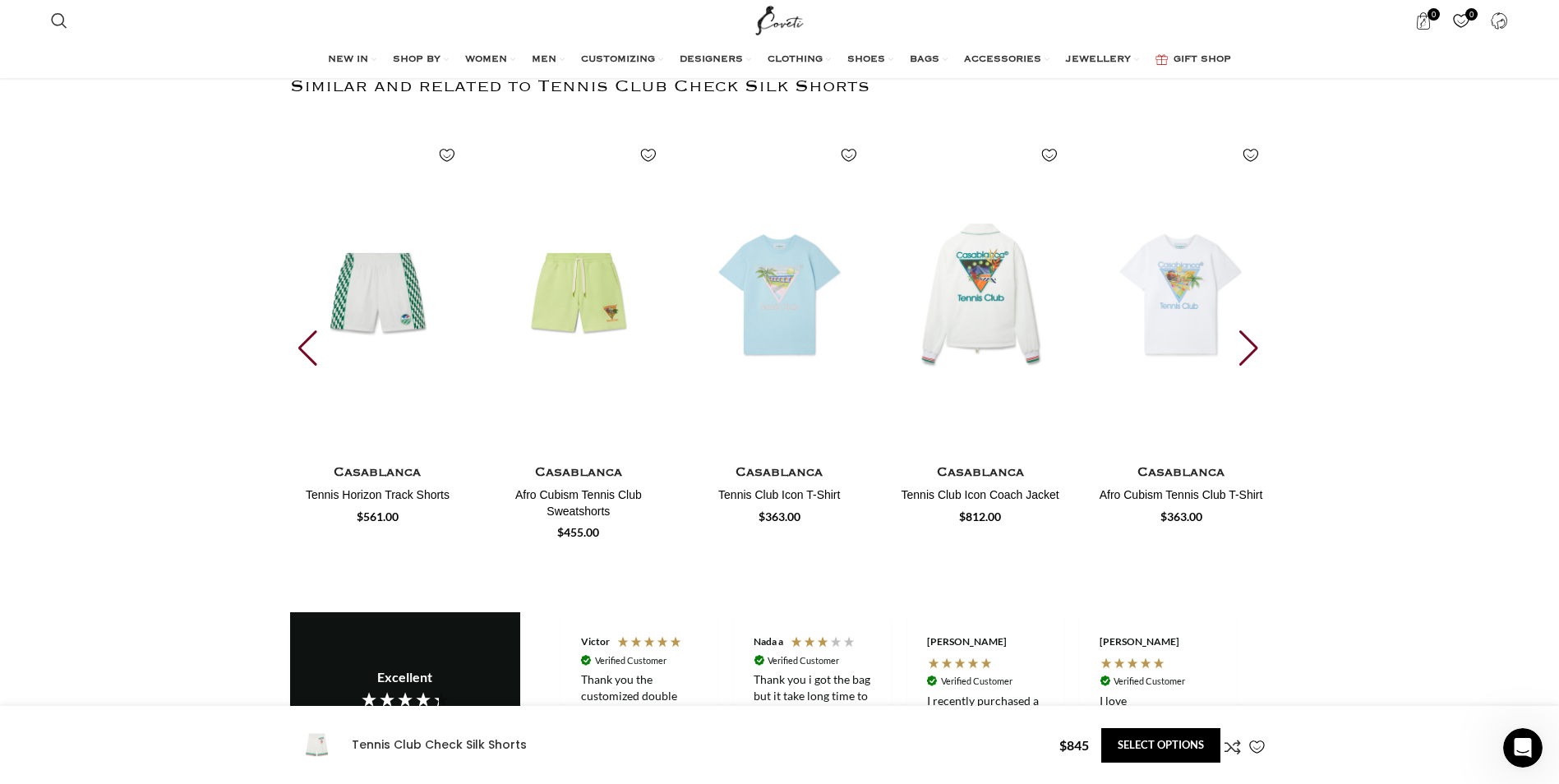
click at [1250, 342] on div "Next slide" at bounding box center [1251, 348] width 22 height 36
click at [1294, 342] on div "30 / 30" at bounding box center [1382, 294] width 176 height 328
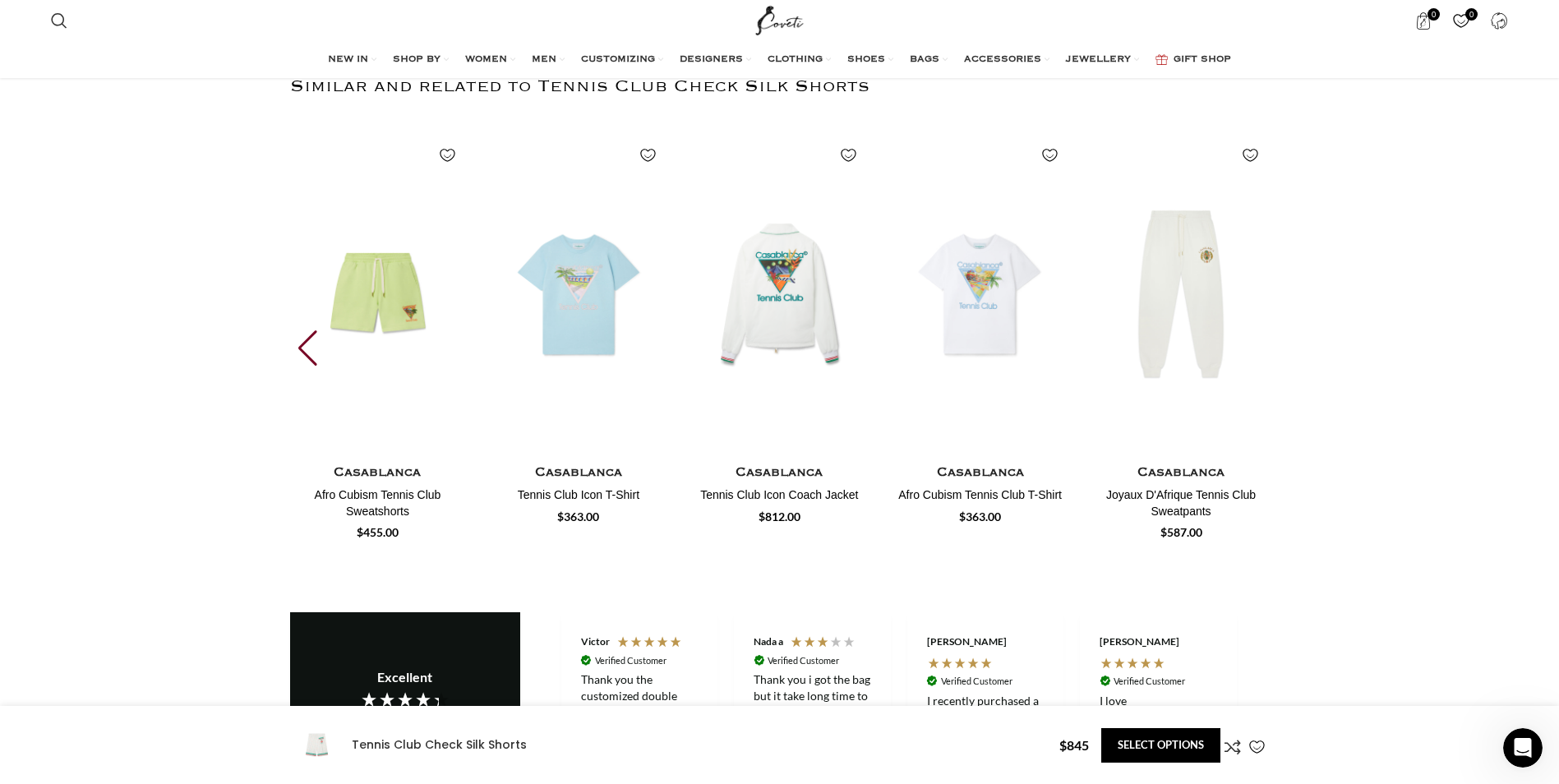
click at [1250, 458] on img "30 / 30" at bounding box center [1181, 622] width 176 height 328
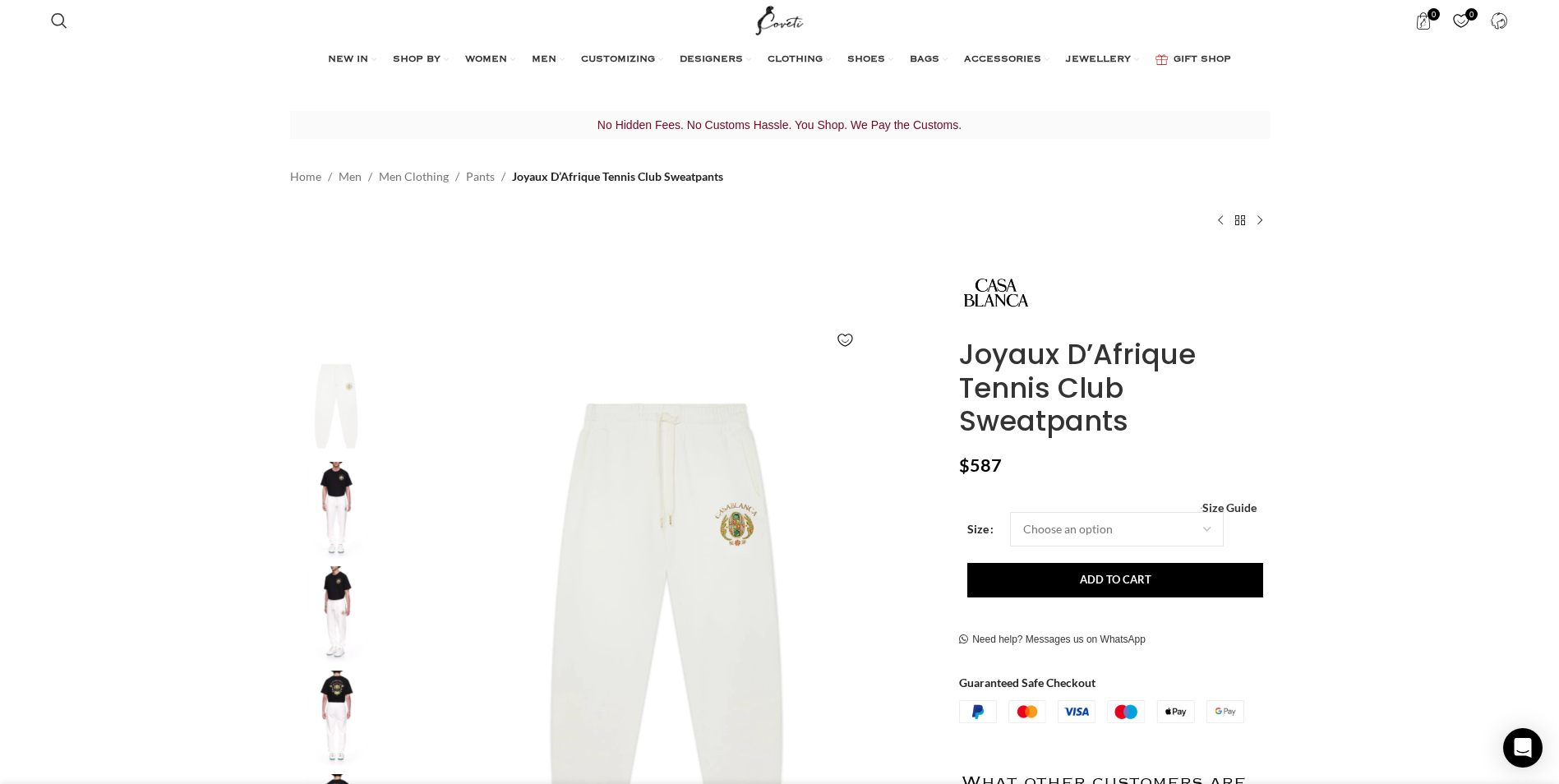
scroll to position [0, 866]
